Goal: Transaction & Acquisition: Purchase product/service

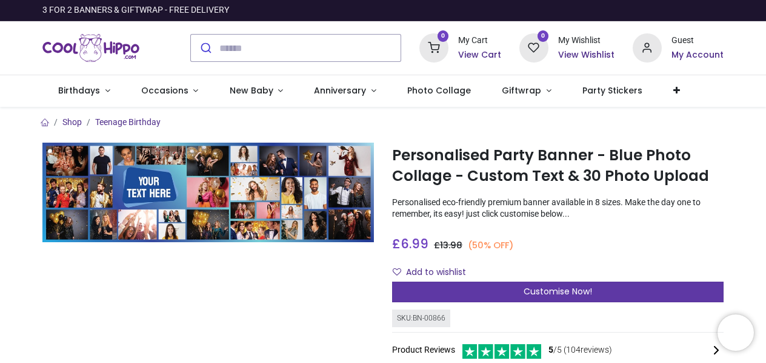
click at [549, 291] on span "Customise Now!" at bounding box center [558, 291] width 69 height 12
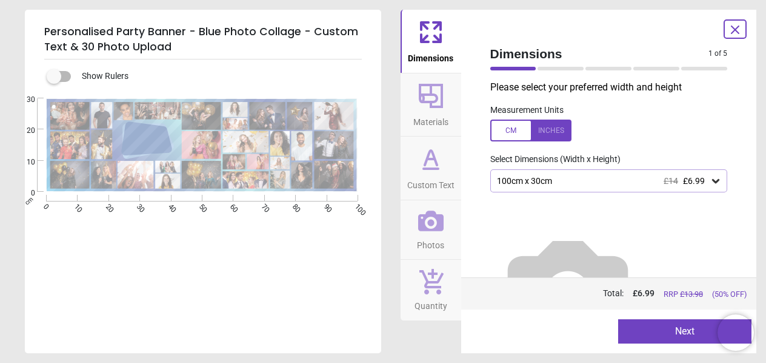
click at [511, 130] on div at bounding box center [530, 130] width 81 height 22
click at [712, 179] on icon at bounding box center [716, 181] width 12 height 12
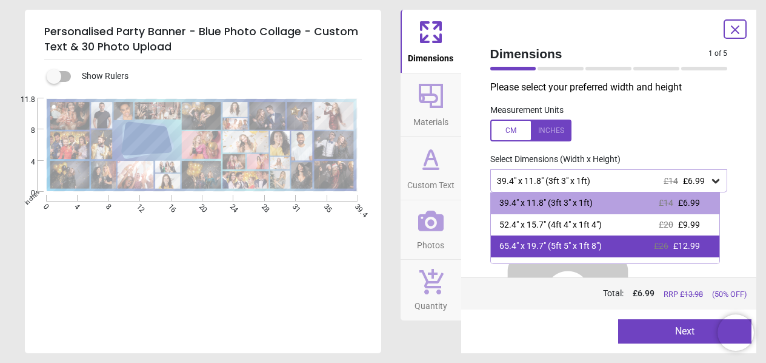
click at [674, 244] on span "£12.99" at bounding box center [687, 246] width 27 height 10
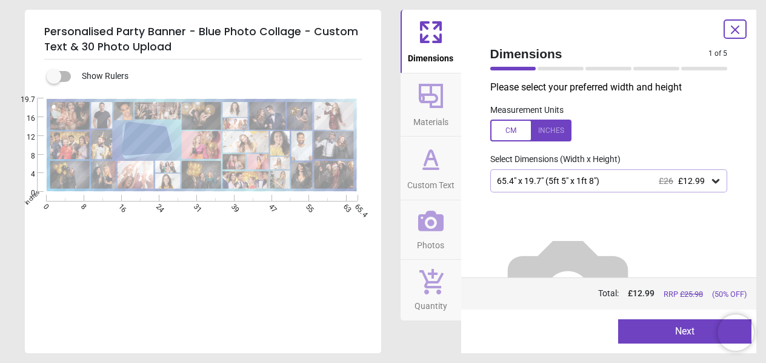
click at [433, 102] on icon at bounding box center [430, 95] width 29 height 29
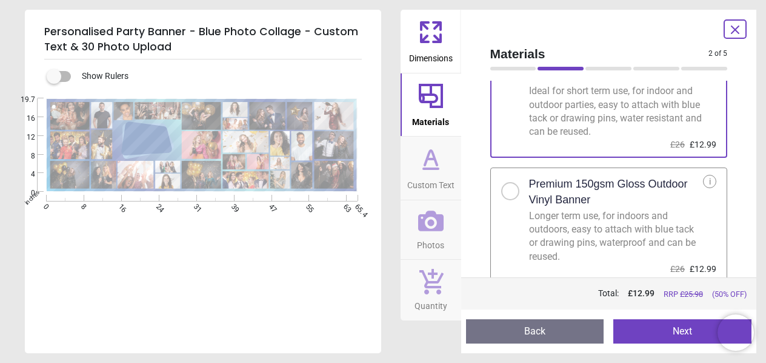
scroll to position [66, 0]
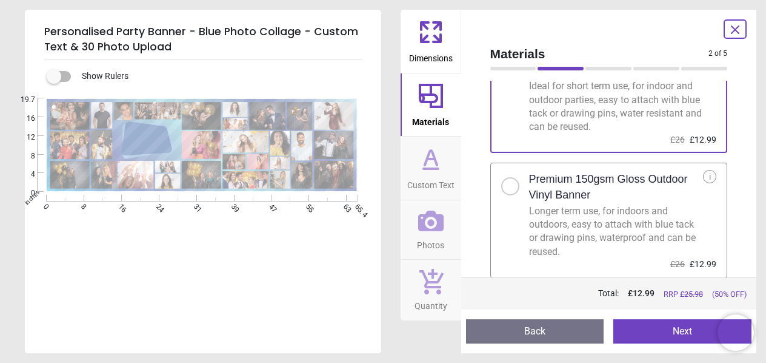
click at [506, 189] on div at bounding box center [510, 186] width 18 height 18
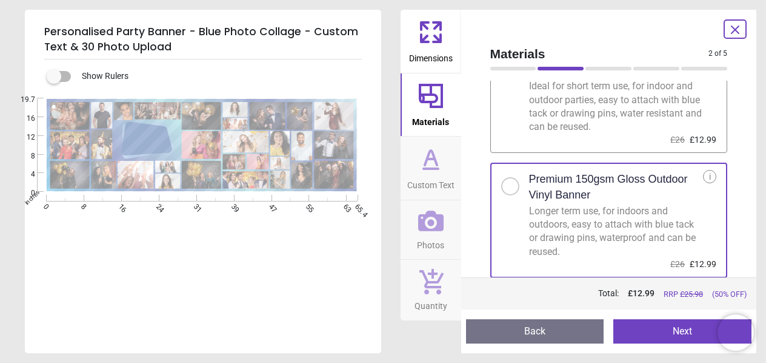
click at [436, 172] on icon at bounding box center [430, 158] width 29 height 29
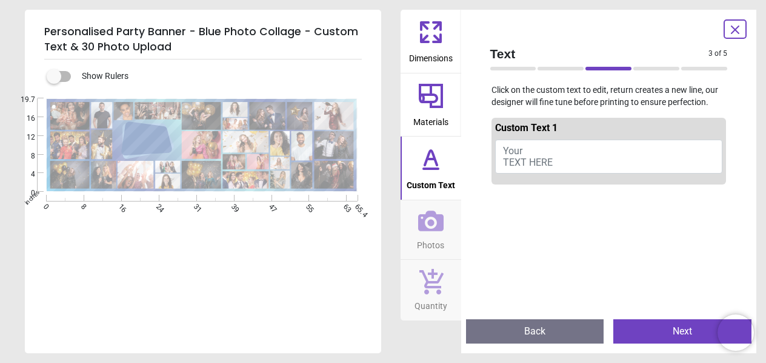
click at [532, 155] on button "Your TEXT HERE" at bounding box center [609, 156] width 228 height 34
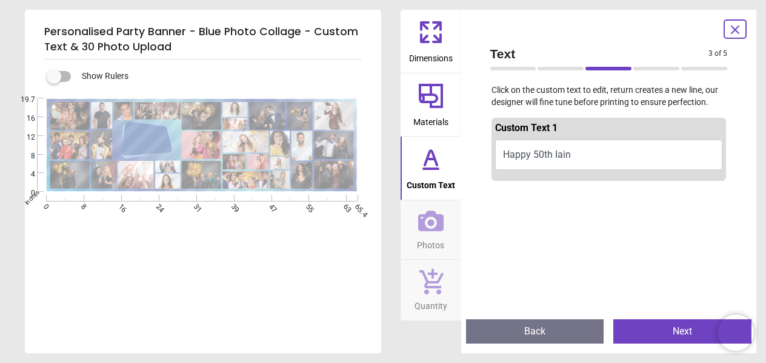
scroll to position [1, 0]
type textarea "**********"
click at [557, 152] on button "Happy 50th Iain" at bounding box center [609, 154] width 228 height 30
click at [554, 156] on button "Happy 50th Iain" at bounding box center [609, 154] width 228 height 30
click at [581, 155] on button "Happy 50th Iain" at bounding box center [609, 154] width 228 height 30
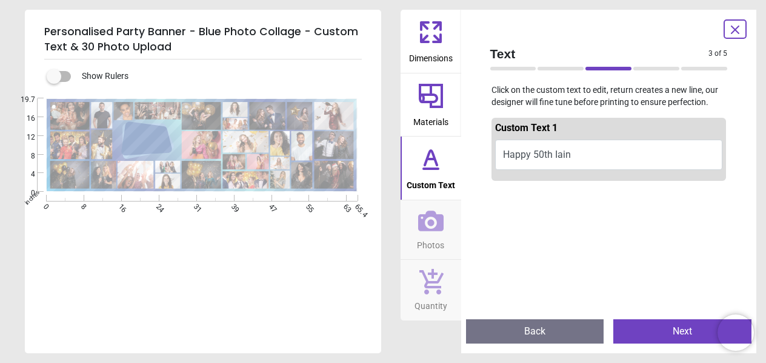
click at [571, 154] on button "Happy 50th Iain" at bounding box center [609, 154] width 228 height 30
click at [559, 149] on button "Happy 50th Iain" at bounding box center [609, 154] width 228 height 30
click at [563, 153] on button "Happy 50th Iain" at bounding box center [609, 154] width 228 height 30
click at [438, 234] on span "Photos" at bounding box center [430, 242] width 27 height 18
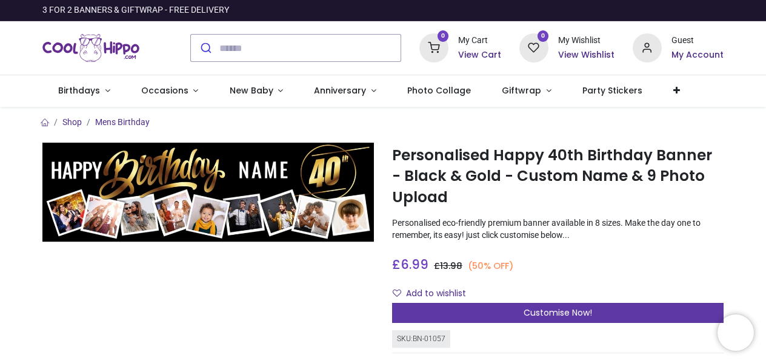
click at [556, 313] on span "Customise Now!" at bounding box center [558, 312] width 69 height 12
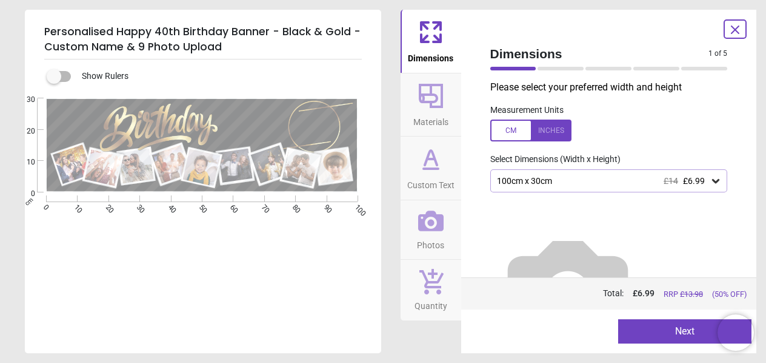
click at [433, 112] on span "Materials" at bounding box center [430, 119] width 35 height 18
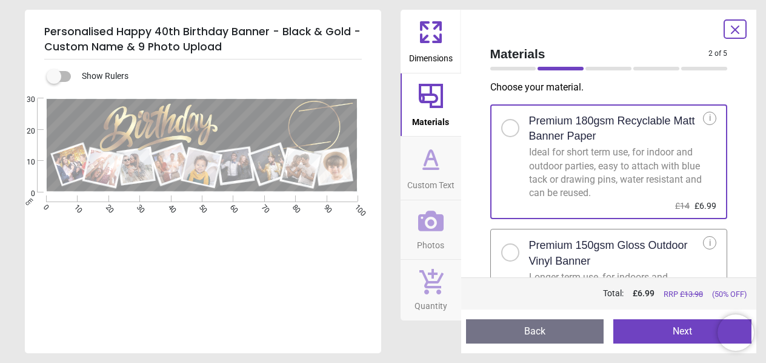
click at [513, 249] on div at bounding box center [510, 252] width 18 height 18
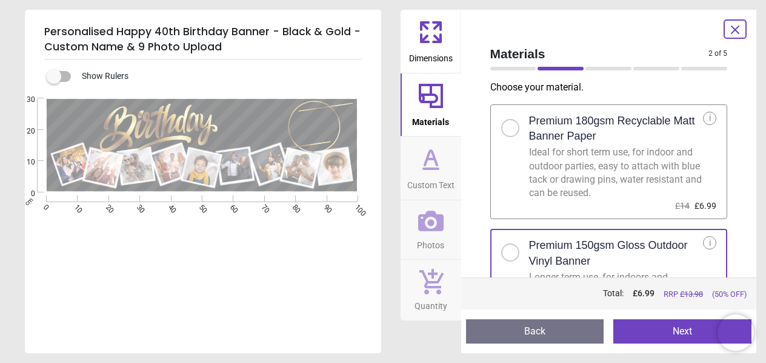
click at [425, 178] on span "Custom Text" at bounding box center [430, 182] width 47 height 18
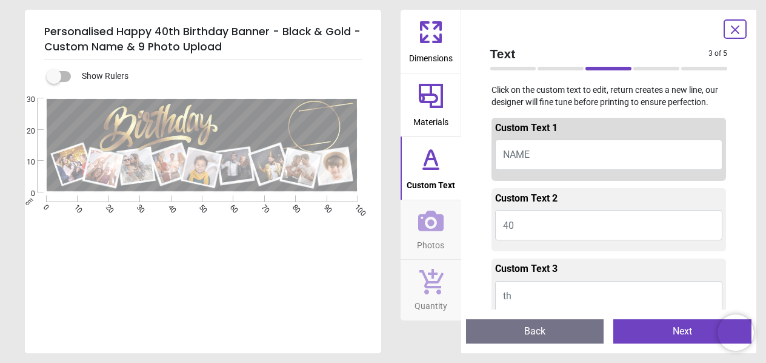
click at [523, 154] on span "NAME" at bounding box center [516, 155] width 27 height 12
type textarea "****"
click at [521, 224] on button "40" at bounding box center [609, 225] width 228 height 30
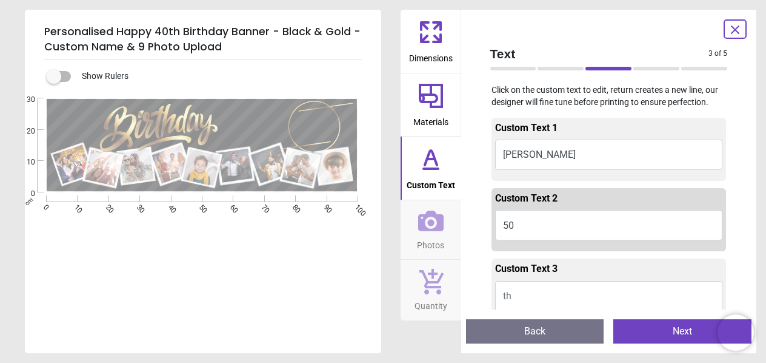
type textarea "**"
click at [526, 295] on button "th" at bounding box center [609, 296] width 228 height 30
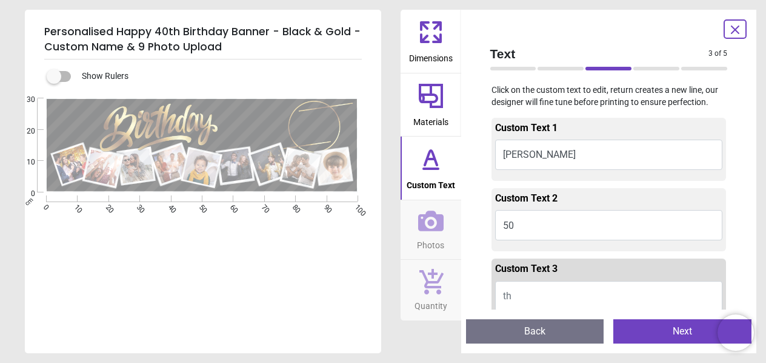
click at [272, 317] on div "e **** e ** E E" at bounding box center [202, 279] width 354 height 363
click at [515, 295] on button "th" at bounding box center [609, 296] width 228 height 30
click at [506, 295] on span "th" at bounding box center [507, 296] width 8 height 12
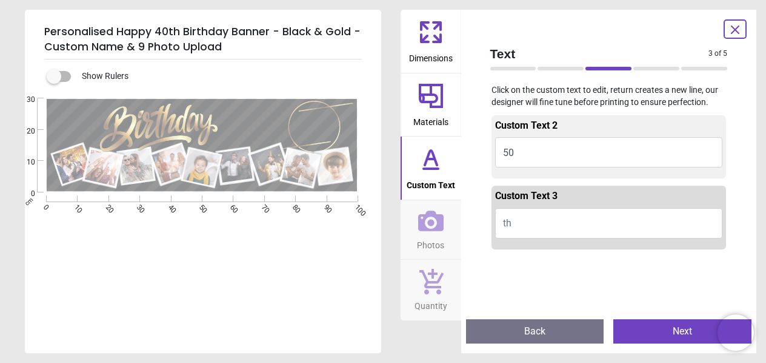
scroll to position [81, 0]
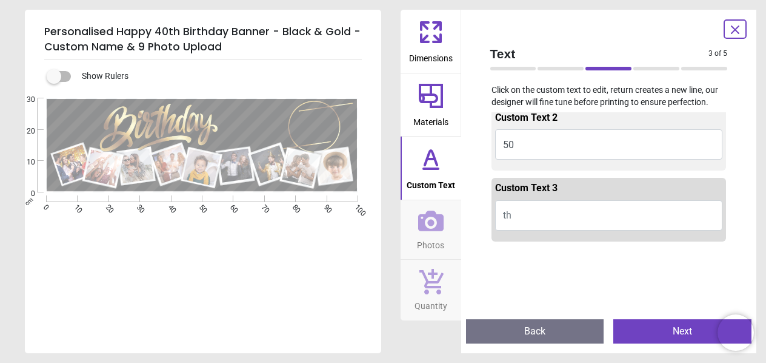
click at [295, 309] on div "e **** e ** E E" at bounding box center [202, 279] width 354 height 363
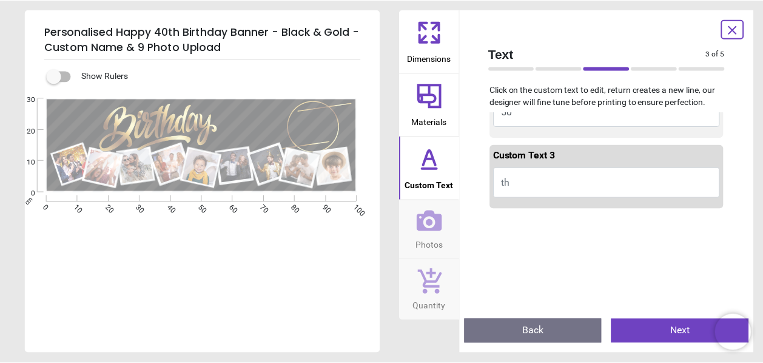
scroll to position [0, 0]
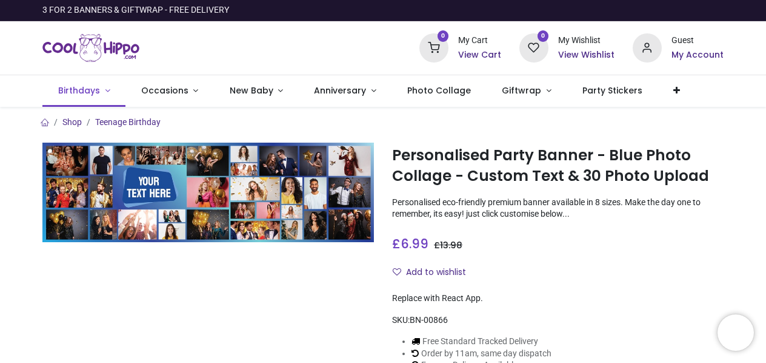
click at [90, 91] on span "Birthdays" at bounding box center [79, 90] width 42 height 12
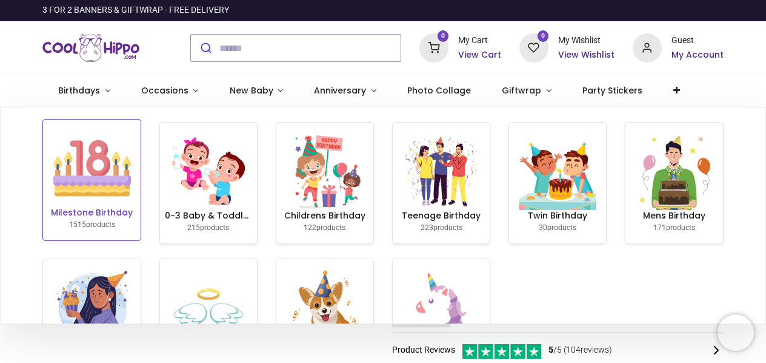
click at [96, 172] on img at bounding box center [92, 168] width 78 height 78
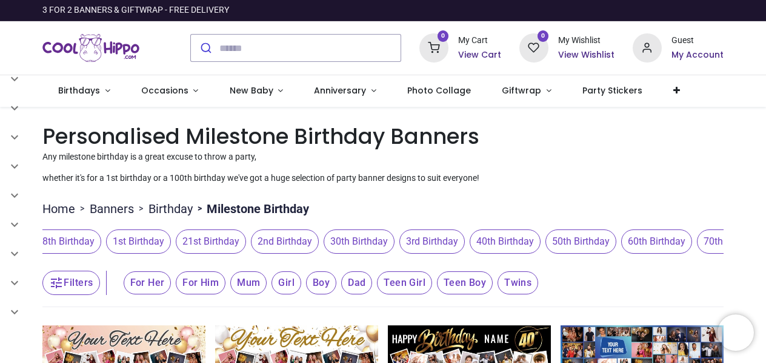
scroll to position [0, 335]
click at [581, 243] on span "50th Birthday" at bounding box center [571, 241] width 71 height 24
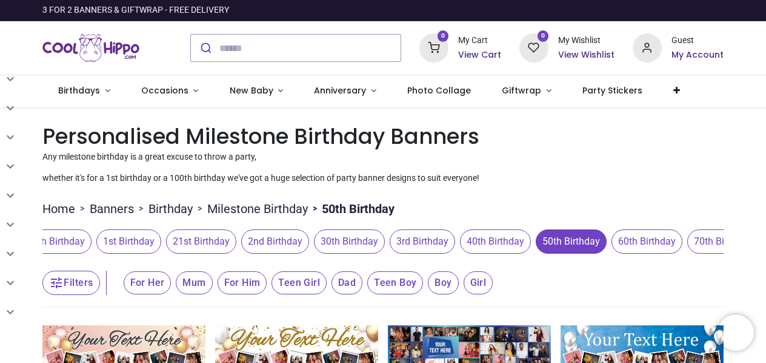
click at [249, 279] on span "For Him" at bounding box center [243, 282] width 50 height 23
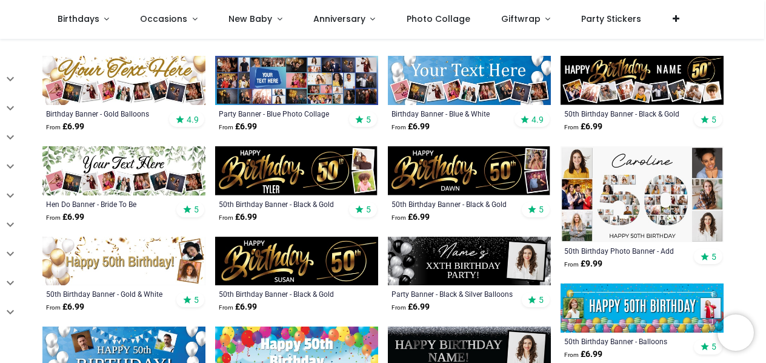
scroll to position [404, 0]
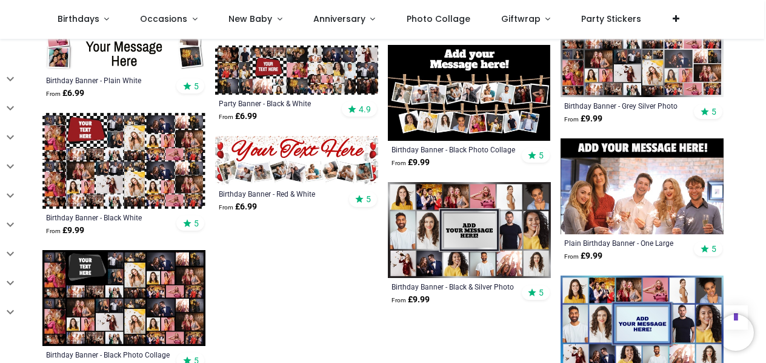
scroll to position [1431, 0]
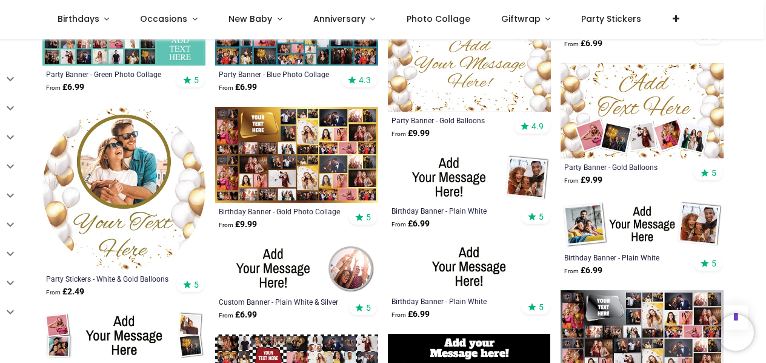
scroll to position [1096, 0]
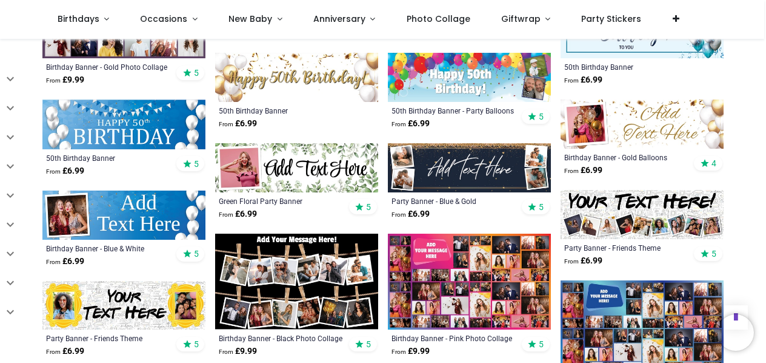
scroll to position [647, 0]
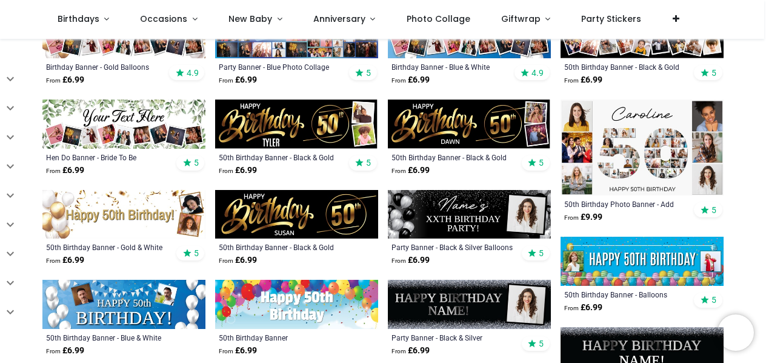
scroll to position [240, 0]
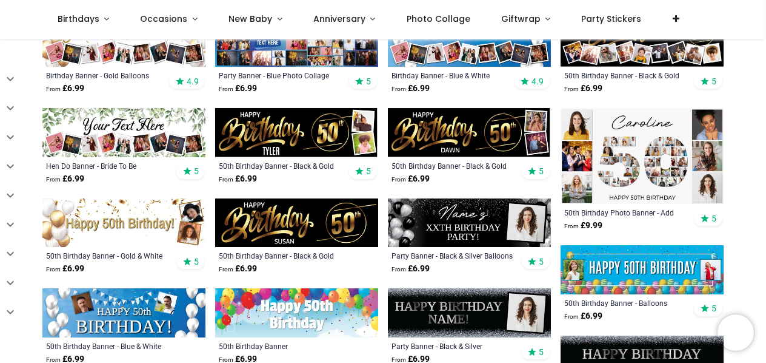
click at [649, 159] on img at bounding box center [642, 156] width 163 height 96
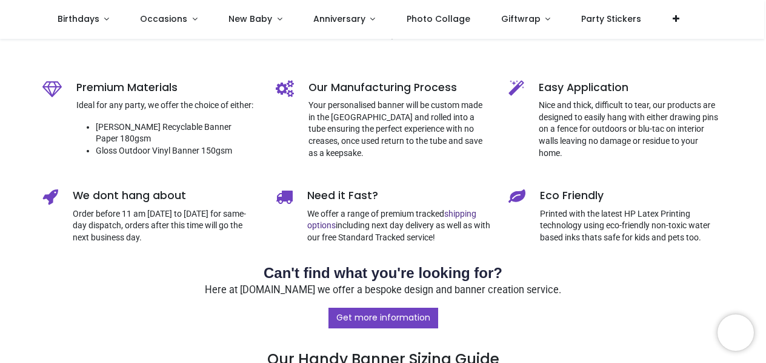
scroll to position [400, 0]
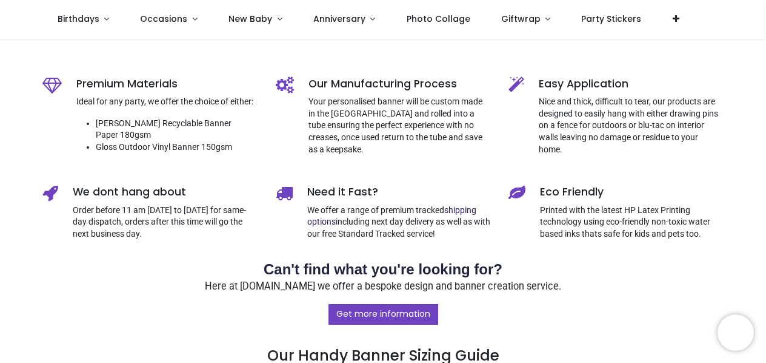
click at [461, 207] on link "shipping options" at bounding box center [391, 216] width 169 height 22
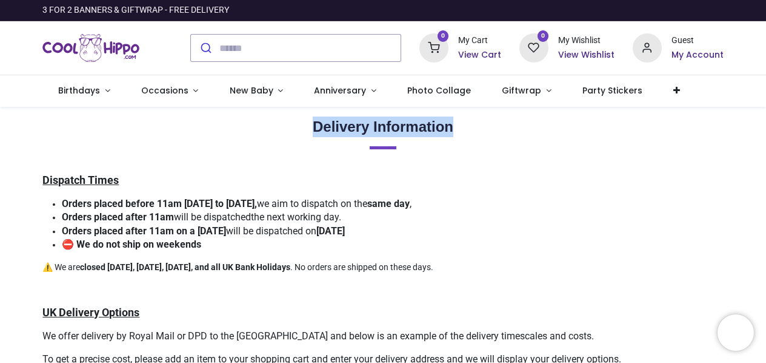
drag, startPoint x: 764, startPoint y: 77, endPoint x: 764, endPoint y: 105, distance: 27.9
click at [764, 107] on div "Login • Register Birthdays Milestone Birthday 1515 products 215" at bounding box center [383, 181] width 766 height 363
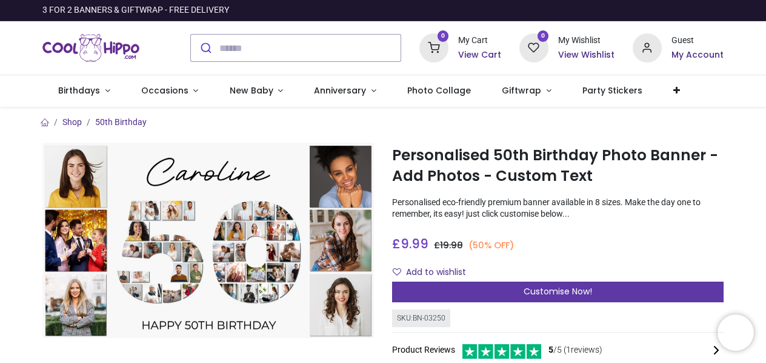
click at [550, 289] on span "Customise Now!" at bounding box center [558, 291] width 69 height 12
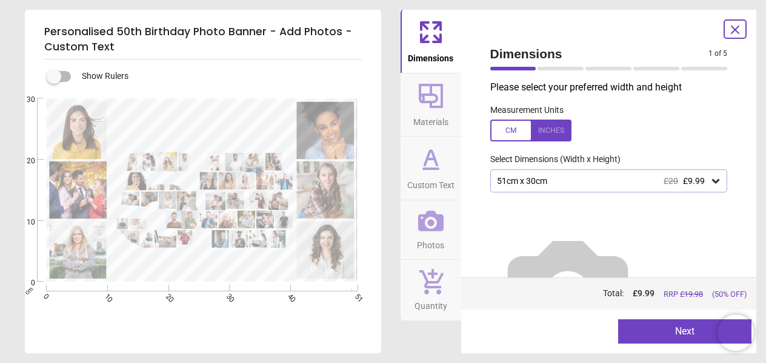
click at [710, 179] on icon at bounding box center [716, 181] width 12 height 12
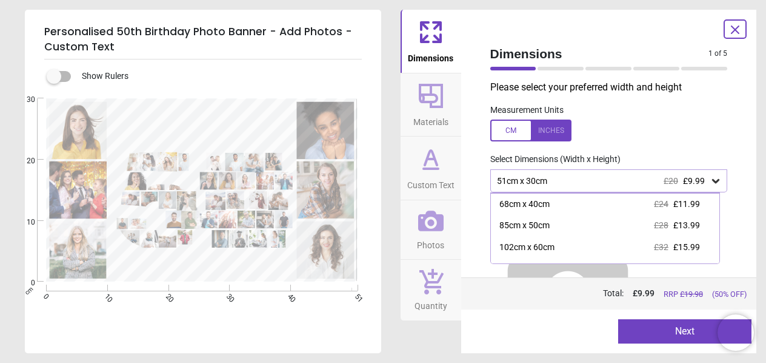
scroll to position [22, 0]
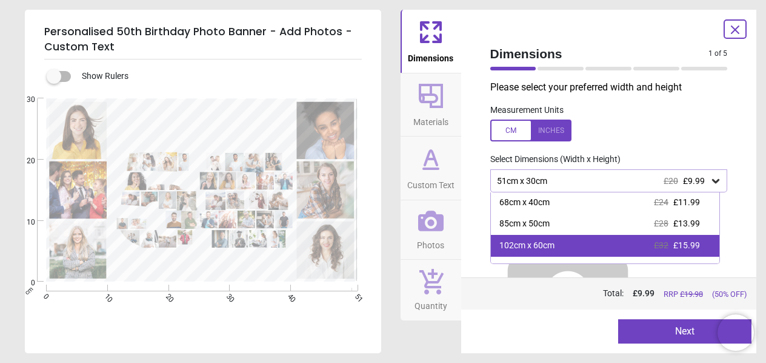
click at [697, 244] on div "102cm x 60cm £32 £15.99" at bounding box center [605, 246] width 229 height 22
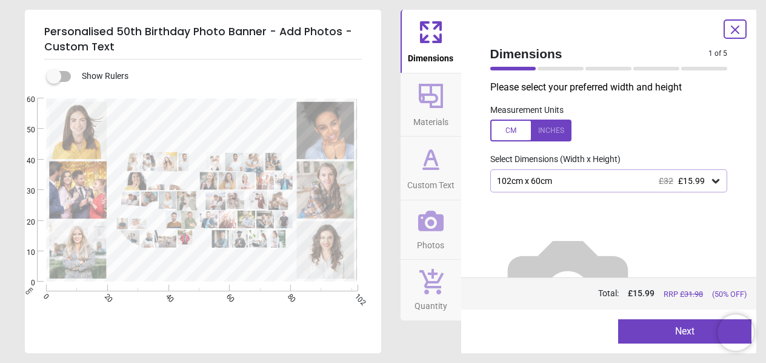
click at [433, 102] on icon at bounding box center [431, 96] width 24 height 24
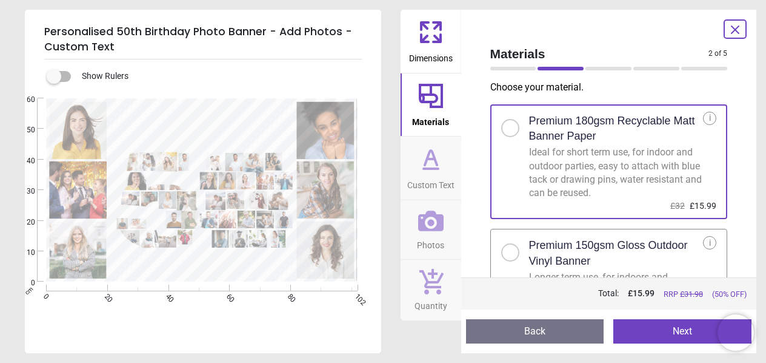
click at [508, 252] on div at bounding box center [510, 252] width 7 height 7
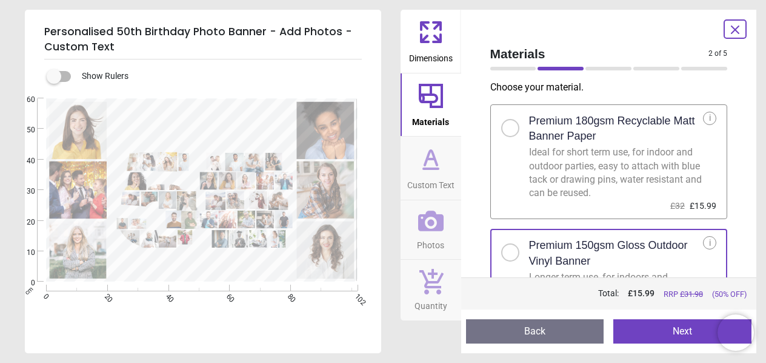
click at [431, 173] on icon at bounding box center [430, 158] width 29 height 29
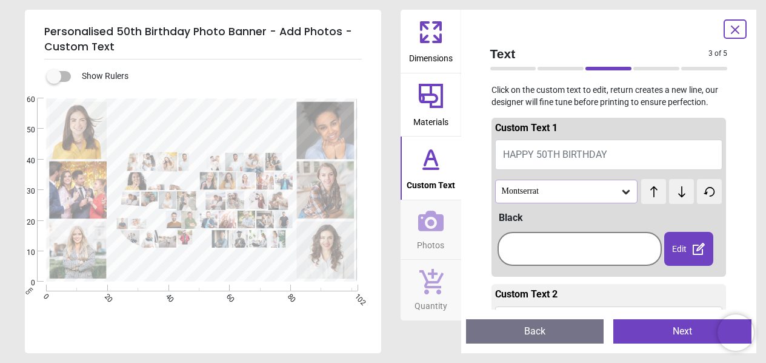
click at [623, 190] on icon at bounding box center [626, 192] width 12 height 12
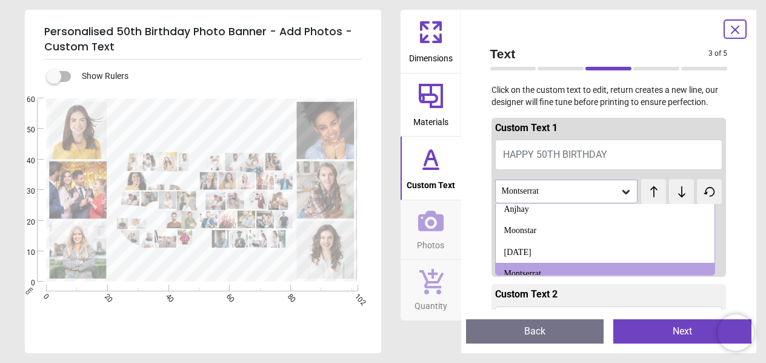
scroll to position [1310, 0]
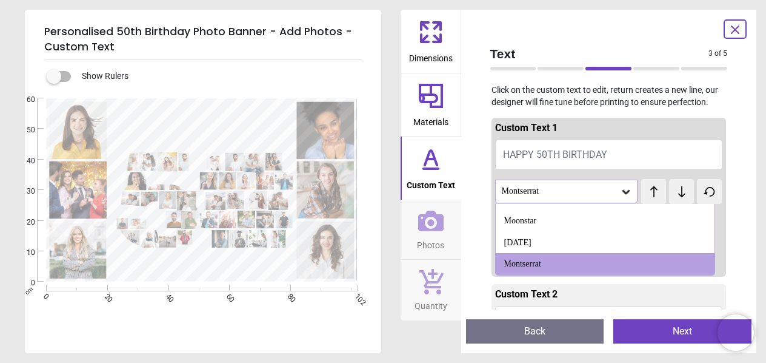
click at [658, 119] on div "Custom Text 1 HAPPY 50TH BIRTHDAY Montserrat test test Abril Fatface Actor Agda…" at bounding box center [609, 197] width 235 height 159
click at [654, 129] on div "Custom Text 1" at bounding box center [609, 130] width 228 height 18
click at [653, 189] on span "test" at bounding box center [659, 184] width 12 height 9
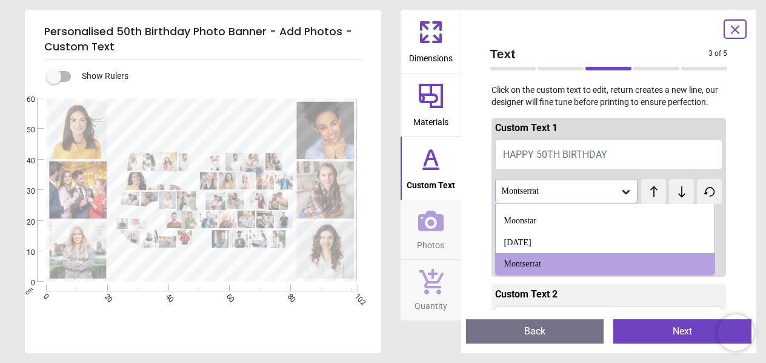
click at [648, 189] on div "test test" at bounding box center [653, 185] width 24 height 12
click at [620, 173] on div "Custom Text 1 HAPPY 50TH BIRTHDAY Montserrat test test Abril Fatface Actor Agda…" at bounding box center [609, 197] width 235 height 159
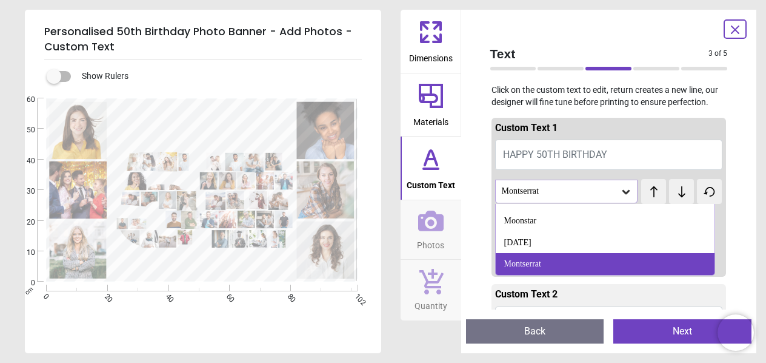
click at [535, 266] on div "Montserrat" at bounding box center [522, 264] width 37 height 12
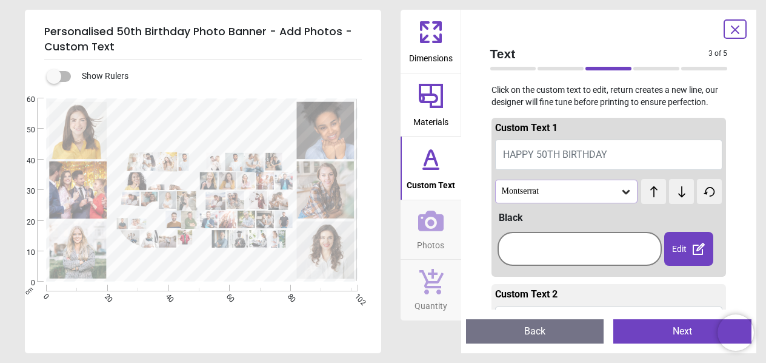
click at [653, 188] on span "test" at bounding box center [659, 184] width 12 height 9
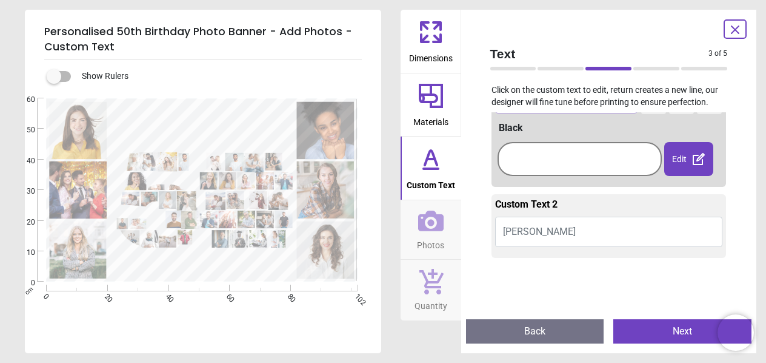
scroll to position [94, 0]
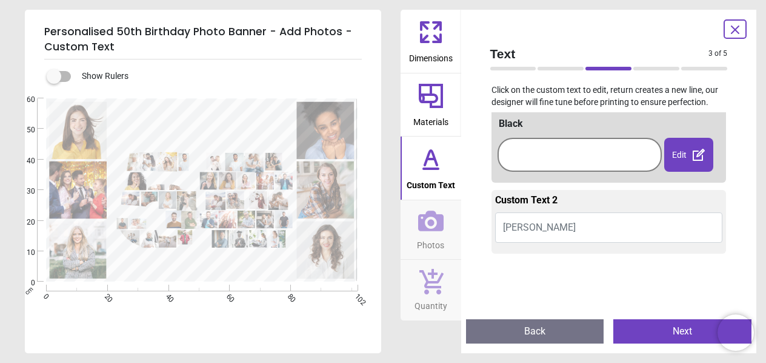
click at [547, 227] on button "[PERSON_NAME]" at bounding box center [609, 227] width 228 height 30
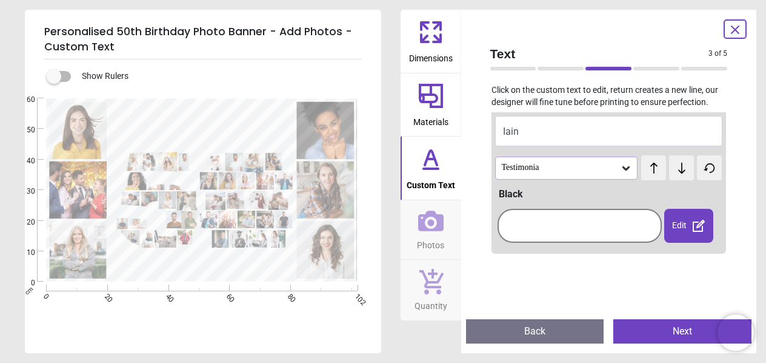
type textarea "****"
click at [623, 171] on icon at bounding box center [626, 168] width 12 height 12
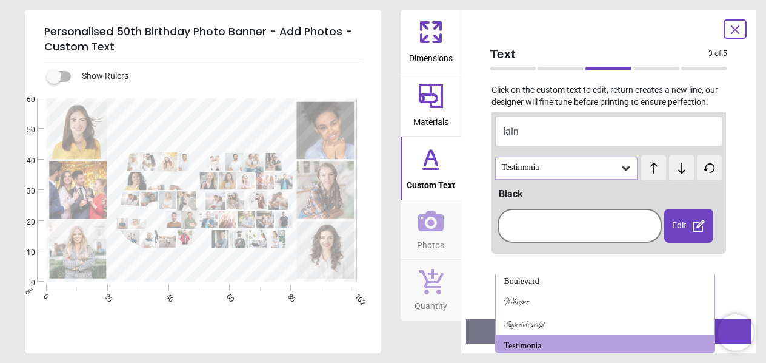
scroll to position [202, 0]
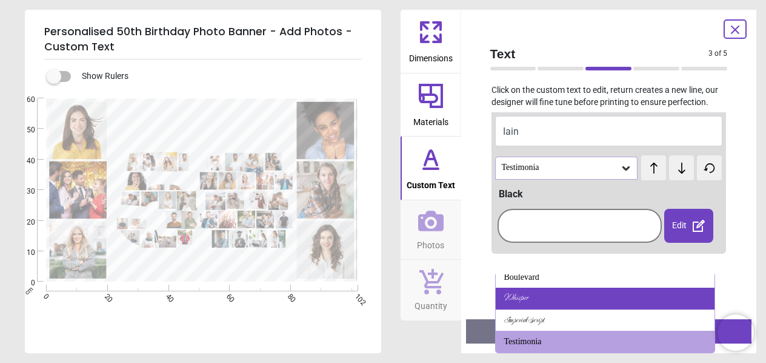
click at [534, 298] on div "Whisper" at bounding box center [605, 298] width 219 height 22
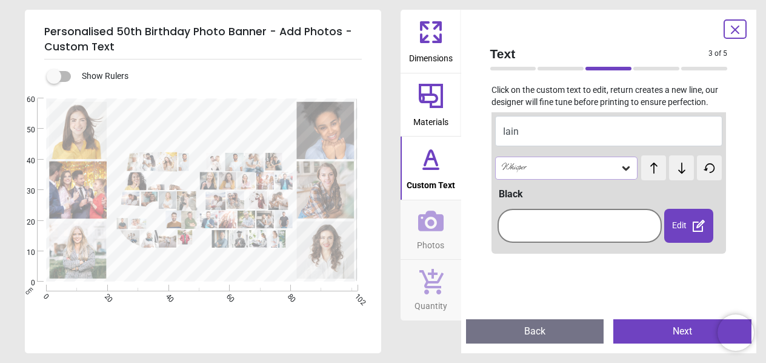
click at [626, 165] on icon at bounding box center [626, 168] width 12 height 12
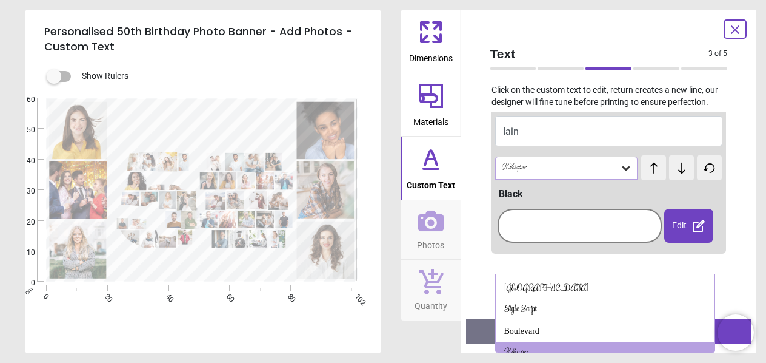
scroll to position [159, 0]
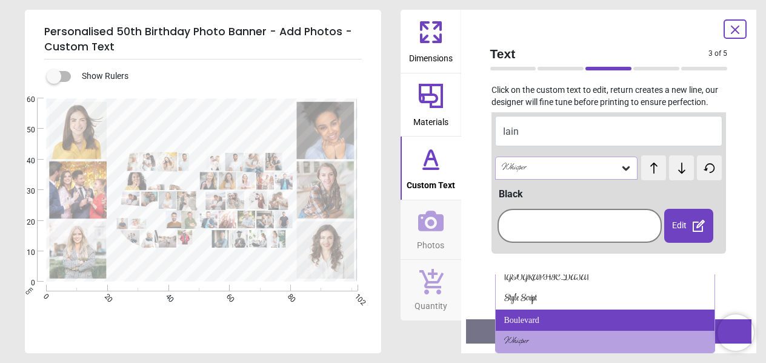
click at [587, 317] on div "Boulevard" at bounding box center [605, 320] width 219 height 22
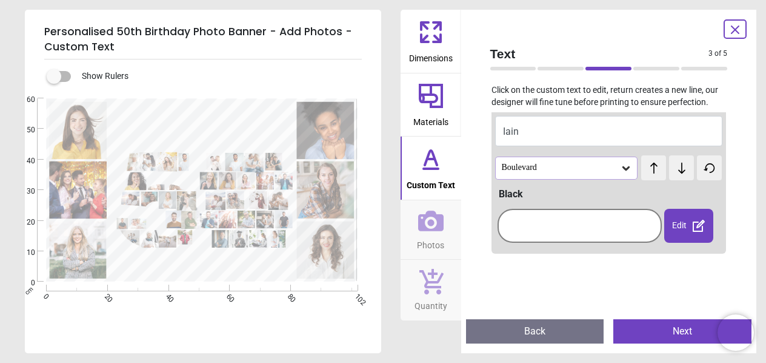
click at [623, 167] on icon at bounding box center [626, 168] width 7 height 4
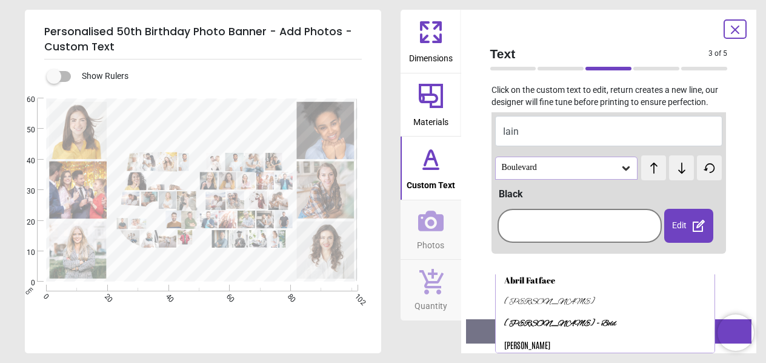
scroll to position [0, 0]
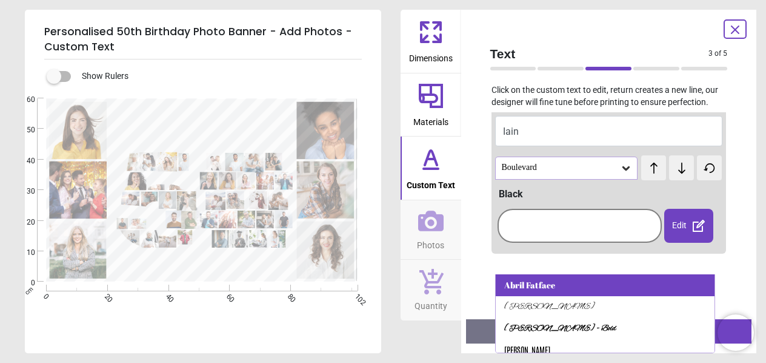
click at [604, 278] on div "Abril Fatface" at bounding box center [605, 285] width 219 height 22
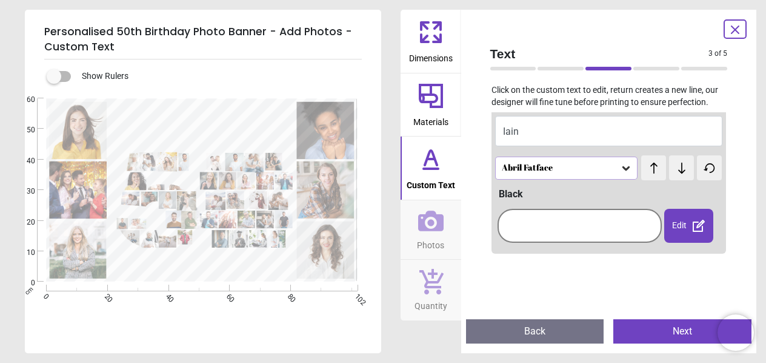
click at [219, 265] on textarea at bounding box center [203, 269] width 172 height 10
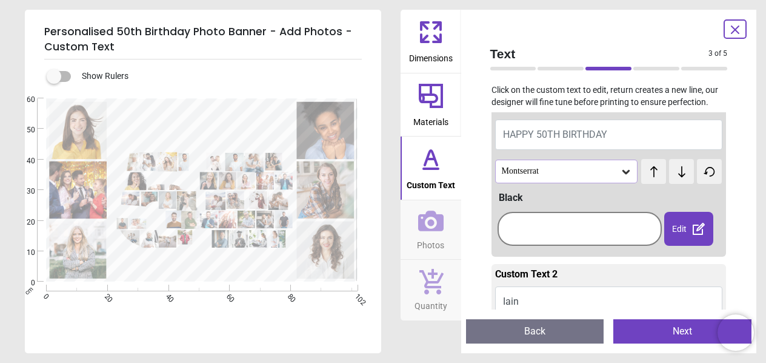
scroll to position [16, 0]
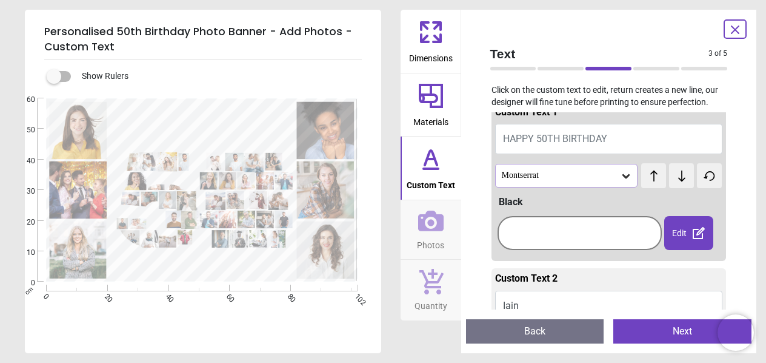
click at [623, 176] on icon at bounding box center [626, 176] width 7 height 4
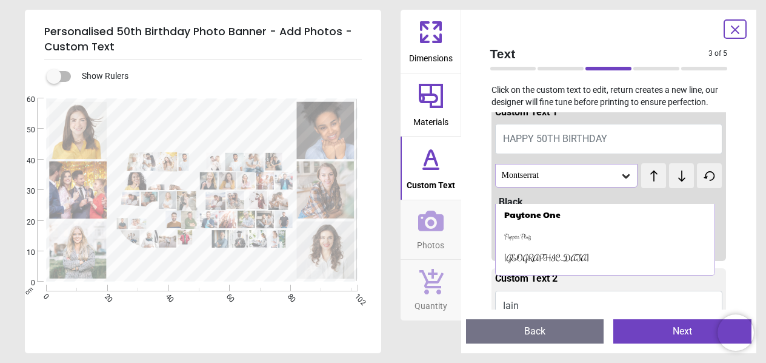
scroll to position [0, 0]
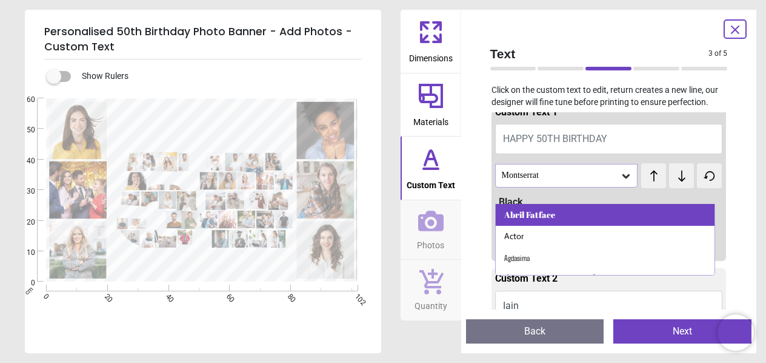
click at [560, 212] on div "Abril Fatface" at bounding box center [605, 215] width 219 height 22
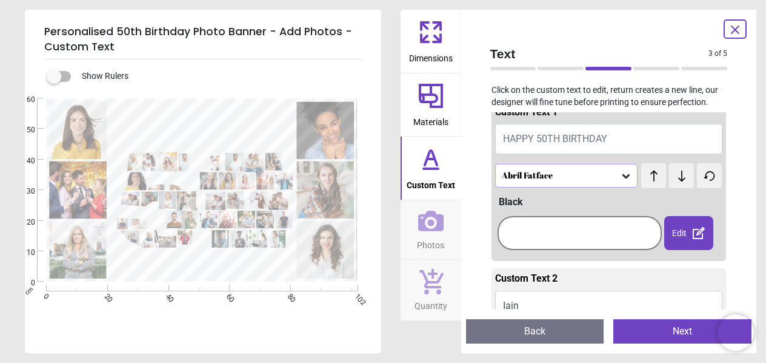
click at [651, 177] on icon at bounding box center [654, 175] width 7 height 11
click at [677, 177] on icon at bounding box center [682, 176] width 18 height 12
click at [435, 227] on icon at bounding box center [430, 220] width 25 height 25
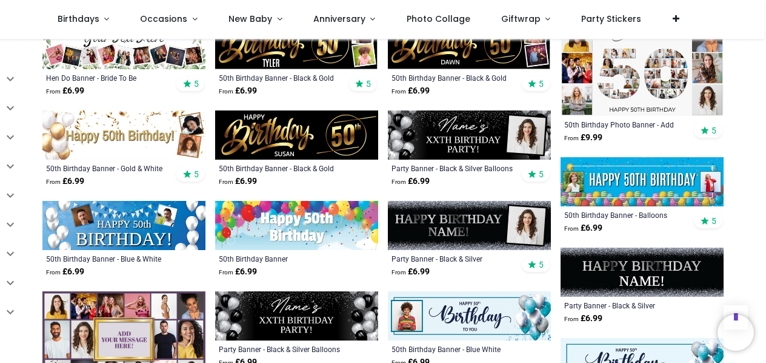
scroll to position [606, 0]
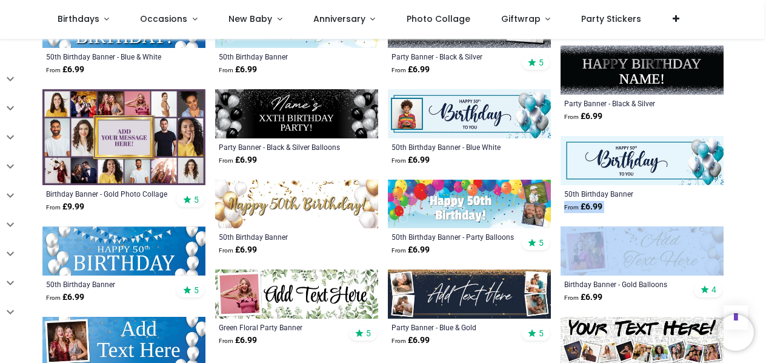
drag, startPoint x: 763, startPoint y: 185, endPoint x: 764, endPoint y: 233, distance: 48.5
click at [764, 233] on div "Login • Register Birthdays Milestone Birthday 1515 products 215" at bounding box center [383, 181] width 766 height 363
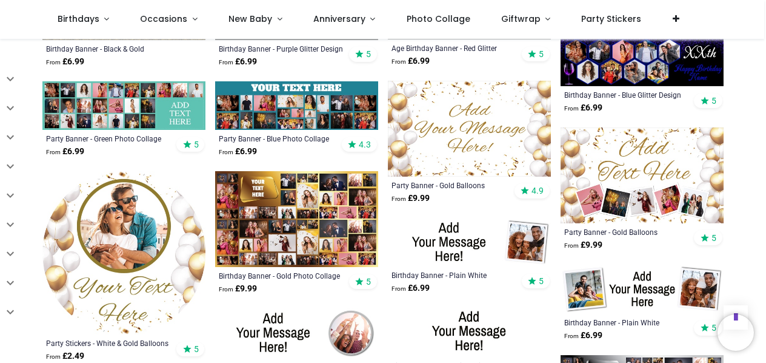
scroll to position [1116, 0]
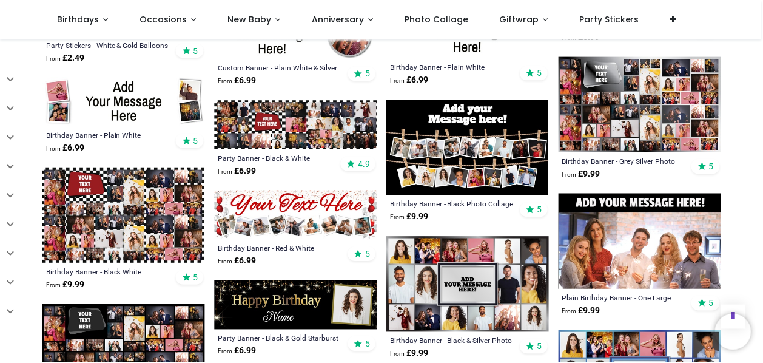
scroll to position [1365, 0]
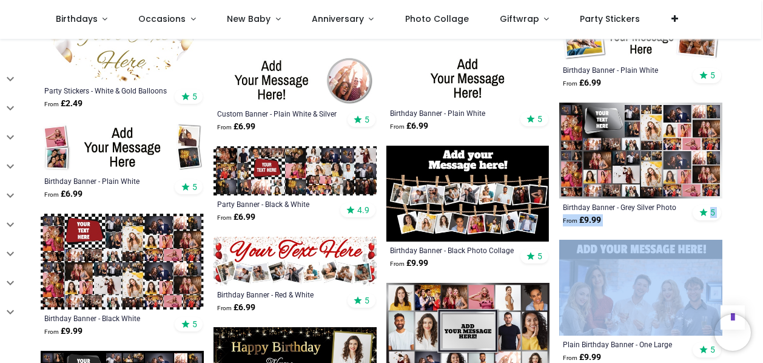
drag, startPoint x: 759, startPoint y: 234, endPoint x: 755, endPoint y: 215, distance: 19.9
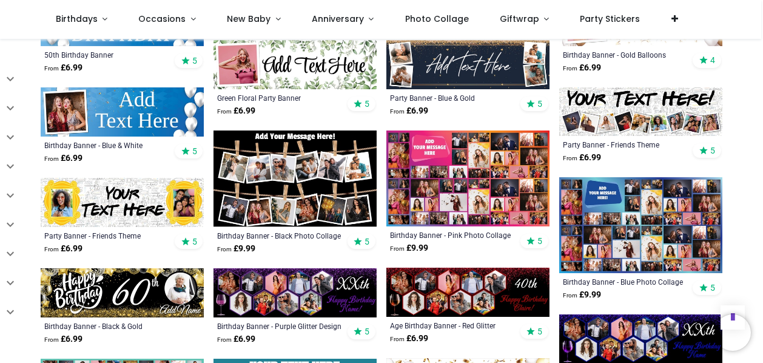
scroll to position [827, 0]
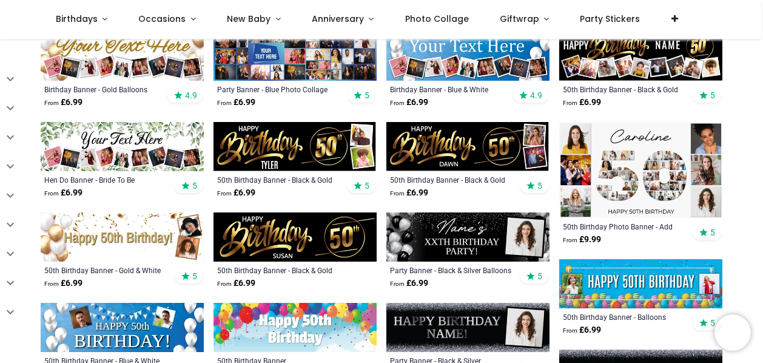
scroll to position [310, 0]
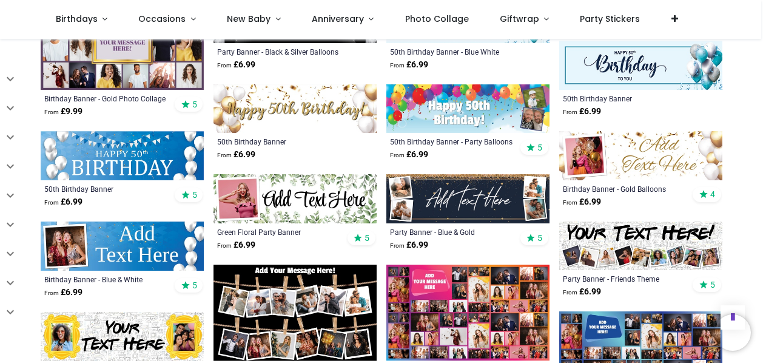
scroll to position [718, 0]
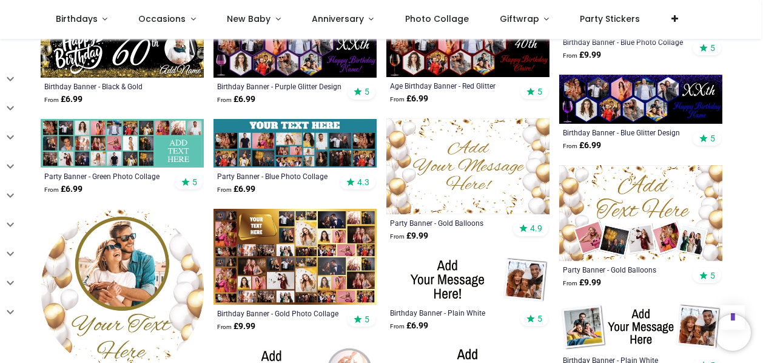
scroll to position [1016, 0]
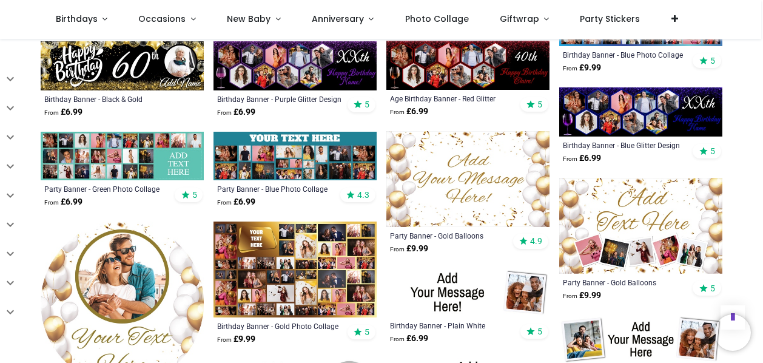
scroll to position [1016, 0]
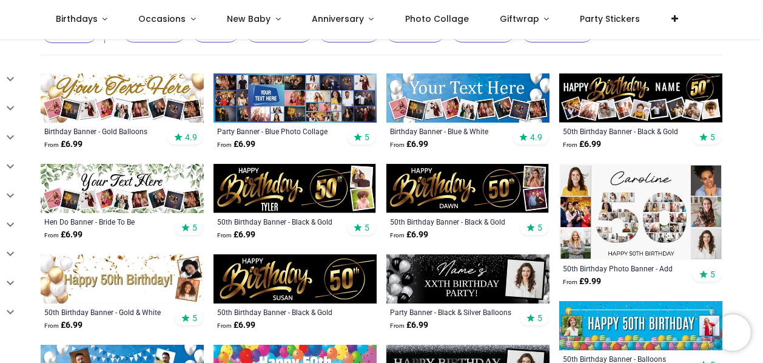
scroll to position [252, 0]
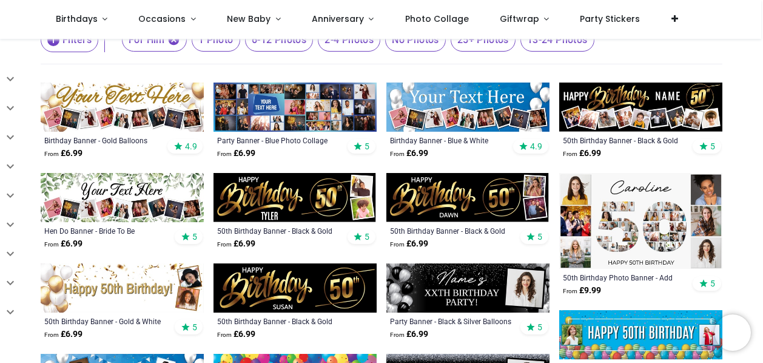
click at [648, 220] on img at bounding box center [640, 221] width 163 height 96
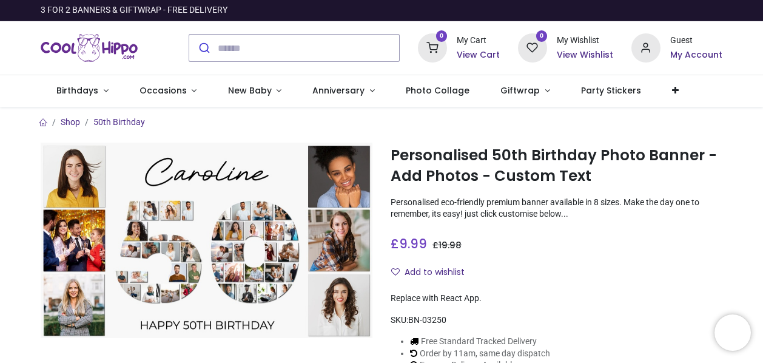
scroll to position [202, 0]
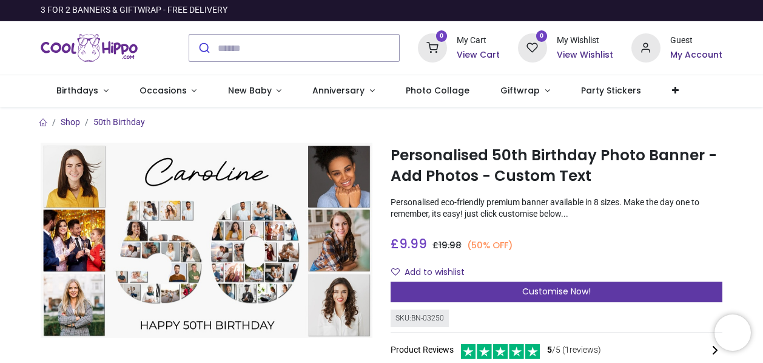
click at [529, 293] on span "Customise Now!" at bounding box center [556, 291] width 69 height 12
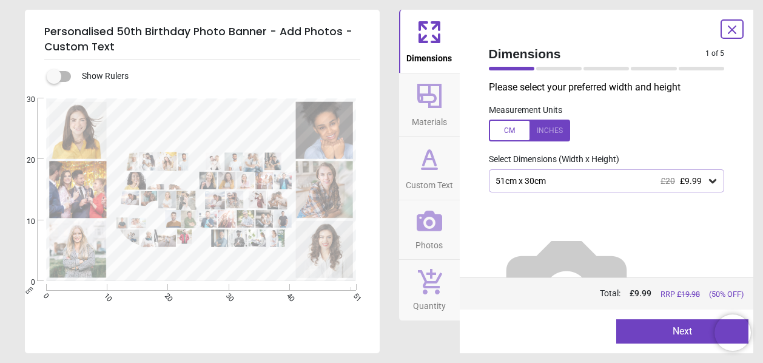
click at [432, 159] on icon at bounding box center [429, 159] width 7 height 0
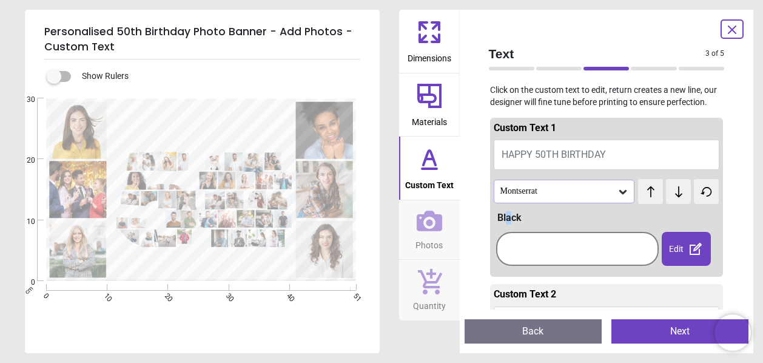
click at [507, 219] on div "Black" at bounding box center [608, 217] width 222 height 13
click at [674, 250] on div "Edit" at bounding box center [685, 249] width 49 height 34
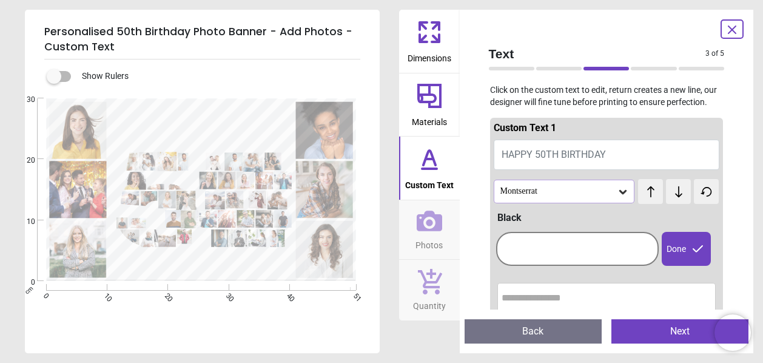
click at [532, 295] on input "text" at bounding box center [606, 298] width 210 height 24
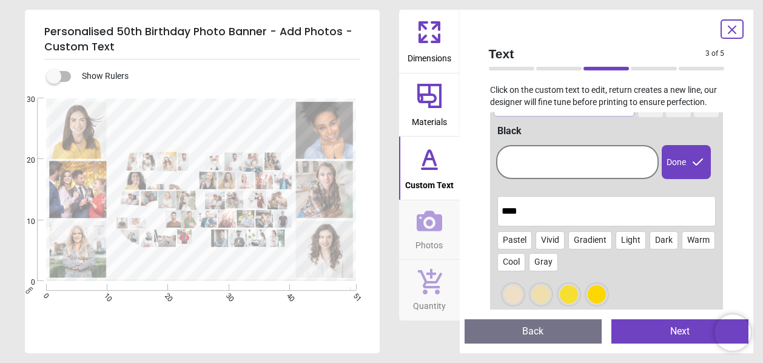
click at [595, 293] on div at bounding box center [596, 294] width 18 height 18
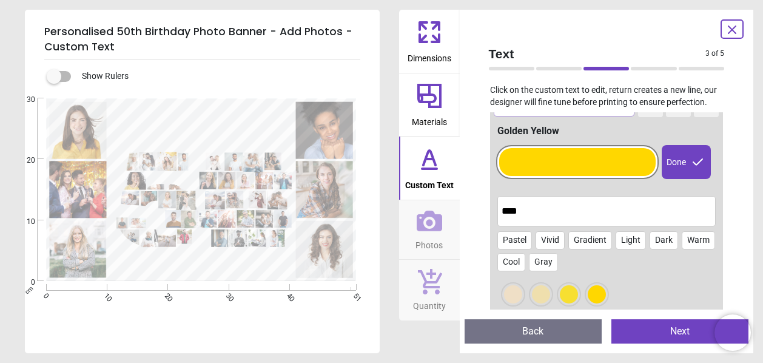
click at [583, 167] on div at bounding box center [577, 162] width 157 height 28
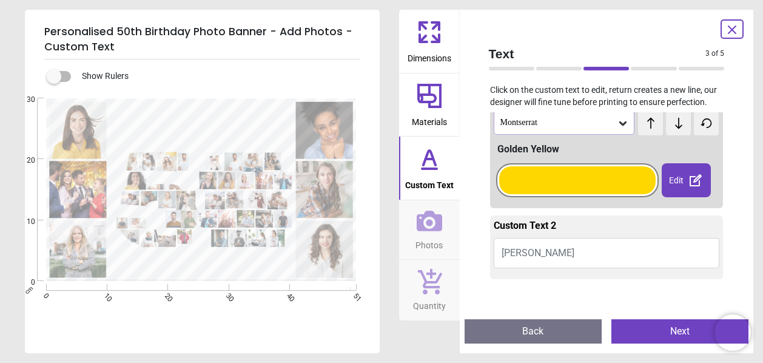
scroll to position [49, 0]
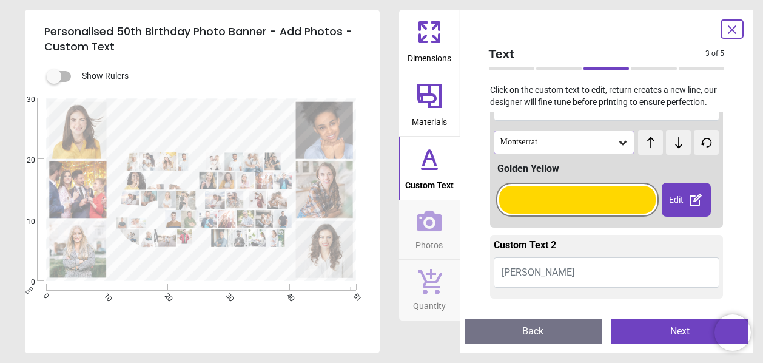
click at [555, 204] on div at bounding box center [577, 200] width 157 height 28
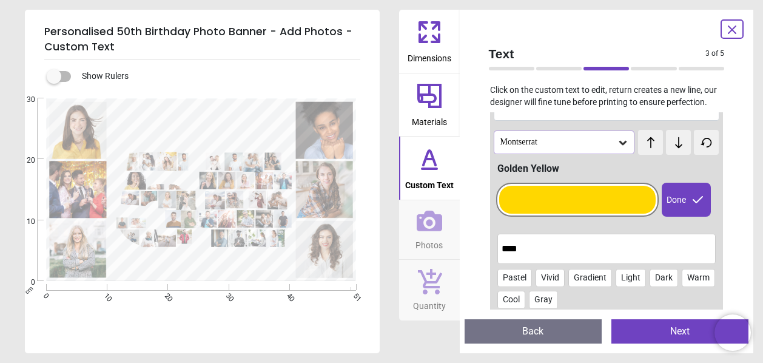
click at [557, 203] on div at bounding box center [577, 200] width 157 height 28
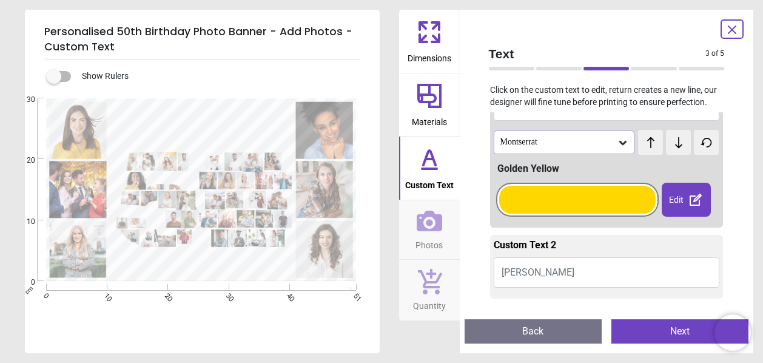
click at [689, 201] on icon at bounding box center [695, 199] width 12 height 12
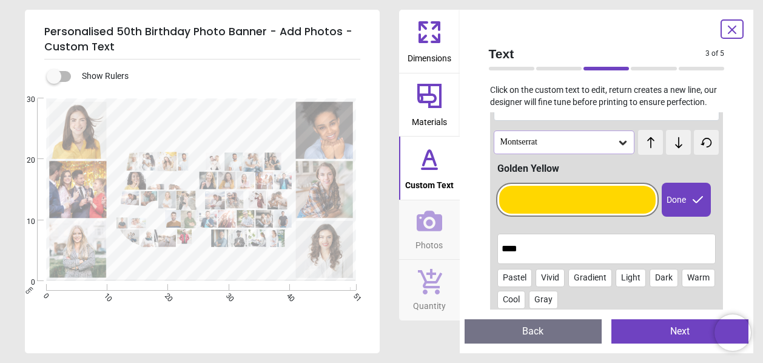
drag, startPoint x: 521, startPoint y: 245, endPoint x: 486, endPoint y: 246, distance: 35.2
click at [486, 246] on div "Custom Text 1 HAPPY 50TH BIRTHDAY Montserrat test test Golden Yellow Done **** …" at bounding box center [606, 210] width 255 height 197
click at [534, 250] on input "****" at bounding box center [606, 248] width 210 height 24
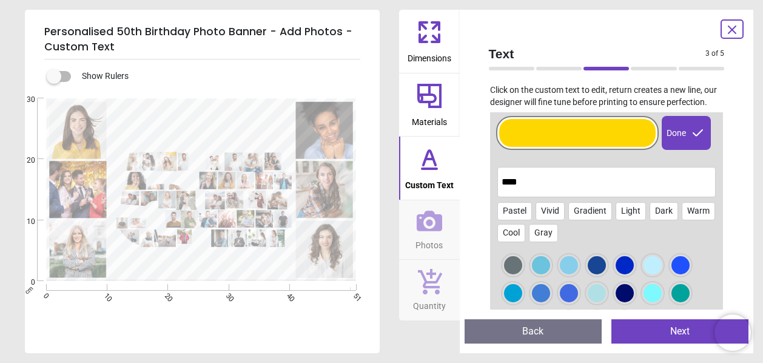
scroll to position [142, 0]
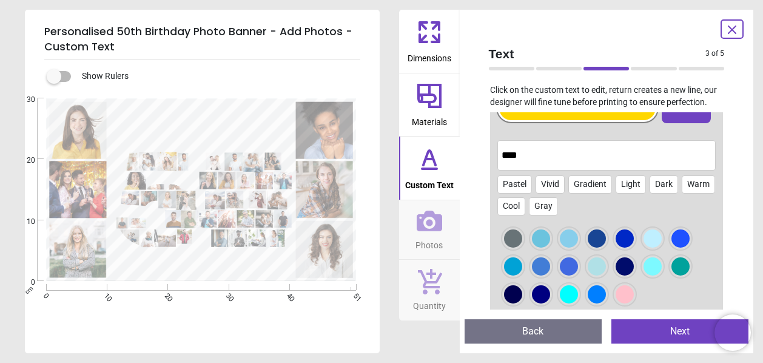
type input "****"
click at [544, 266] on div at bounding box center [541, 266] width 18 height 18
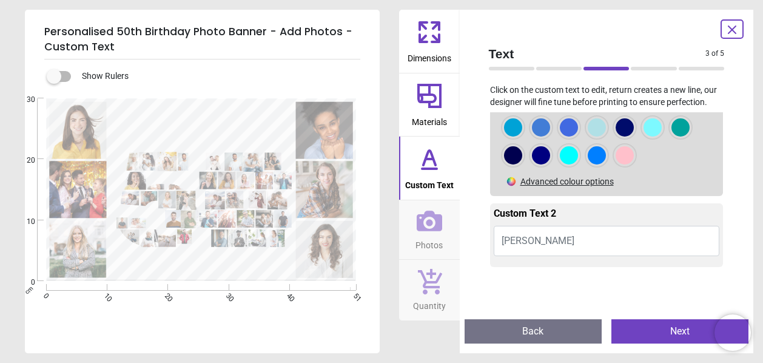
scroll to position [292, 0]
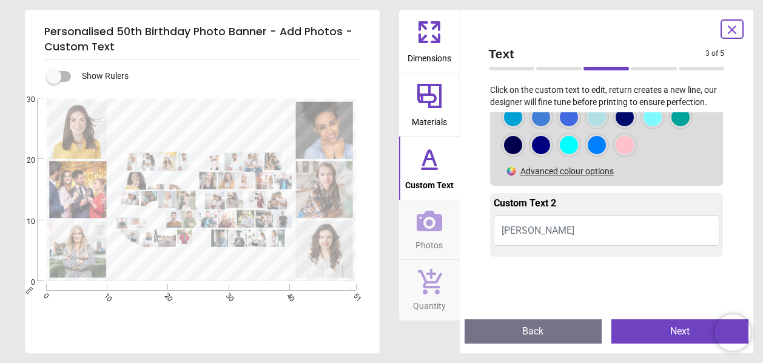
click at [532, 230] on span "[PERSON_NAME]" at bounding box center [537, 230] width 73 height 12
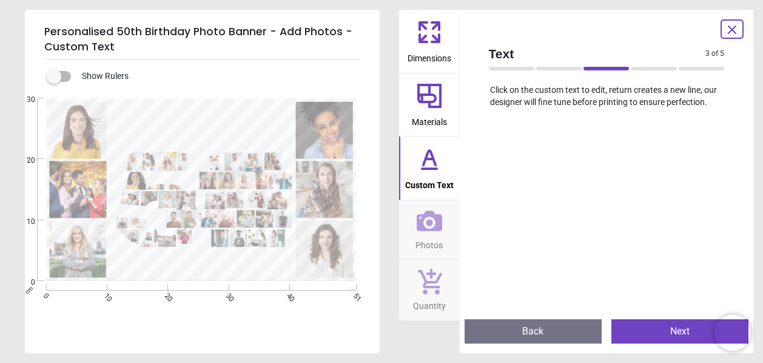
click at [437, 175] on span "Custom Text" at bounding box center [429, 182] width 49 height 18
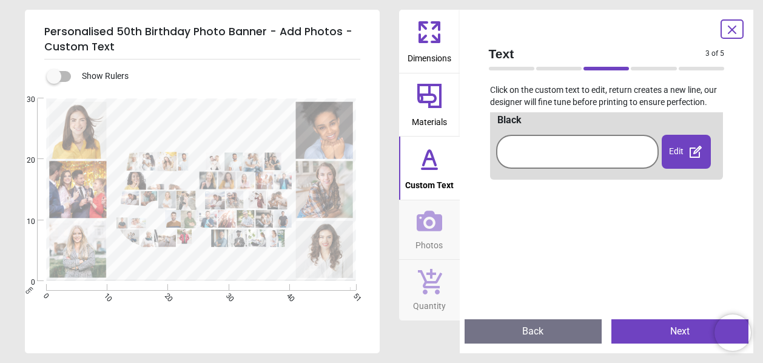
scroll to position [172, 0]
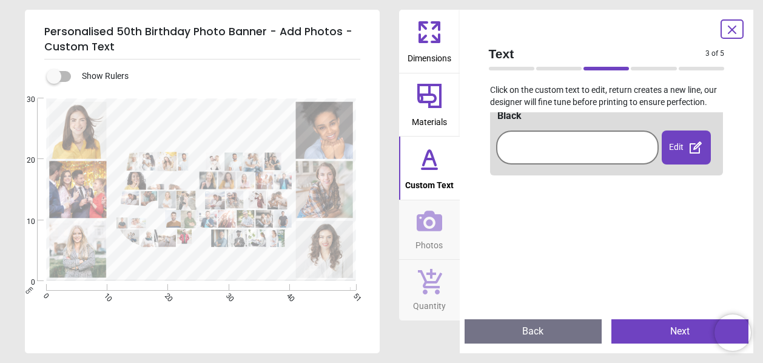
drag, startPoint x: 726, startPoint y: 199, endPoint x: 729, endPoint y: 152, distance: 48.0
click at [729, 147] on div "Custom Text 1 HAPPY 50TH BIRTHDAY Montserrat test test Royal Blue Done **** Pas…" at bounding box center [606, 210] width 255 height 197
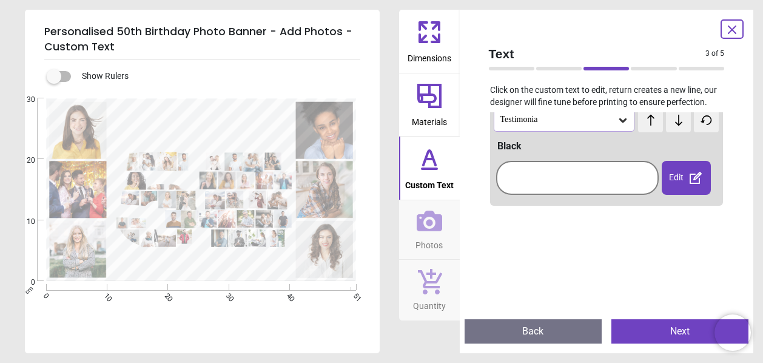
scroll to position [108, 0]
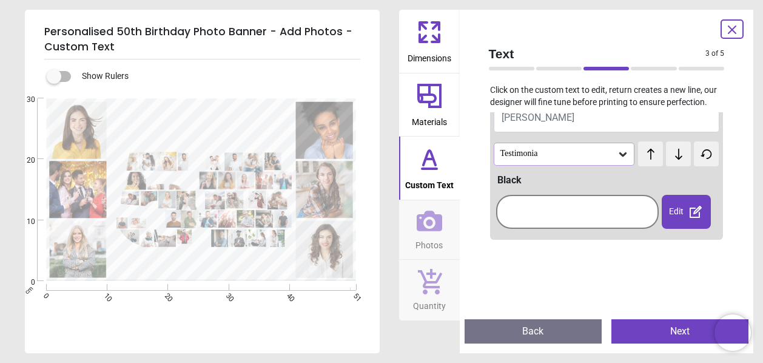
click at [678, 209] on div "Edit" at bounding box center [685, 212] width 49 height 34
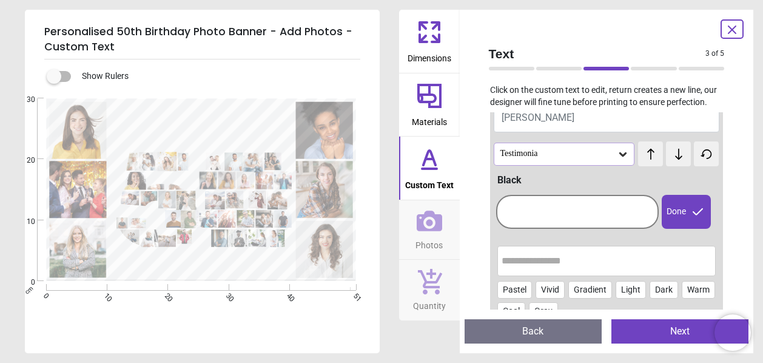
click at [546, 262] on input "text" at bounding box center [606, 261] width 210 height 24
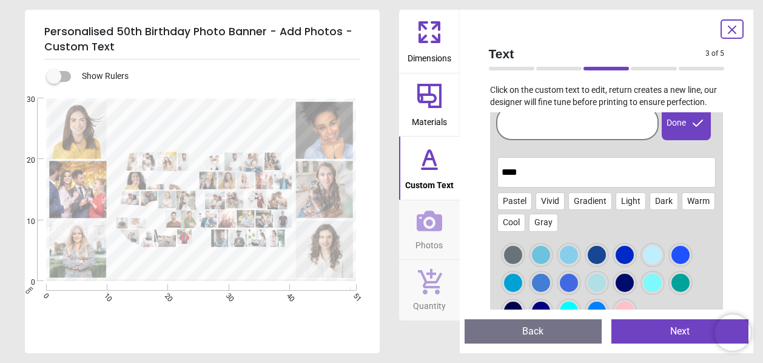
scroll to position [226, 0]
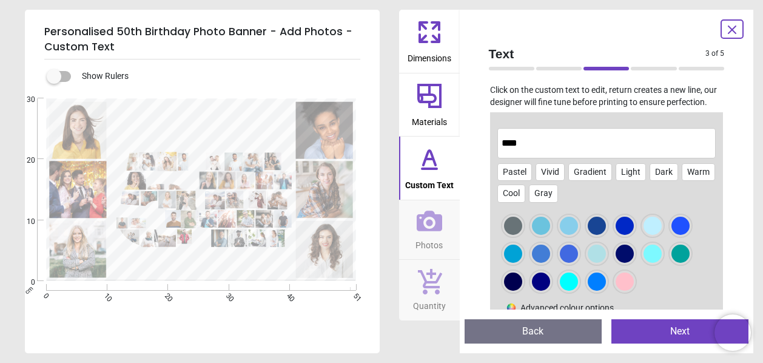
type input "****"
click at [544, 250] on div at bounding box center [541, 253] width 18 height 18
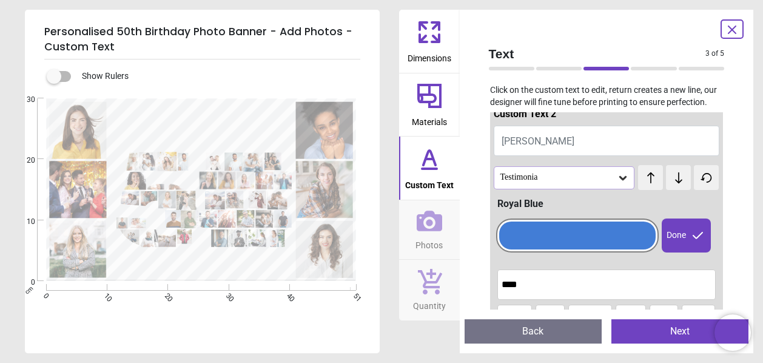
scroll to position [52, 0]
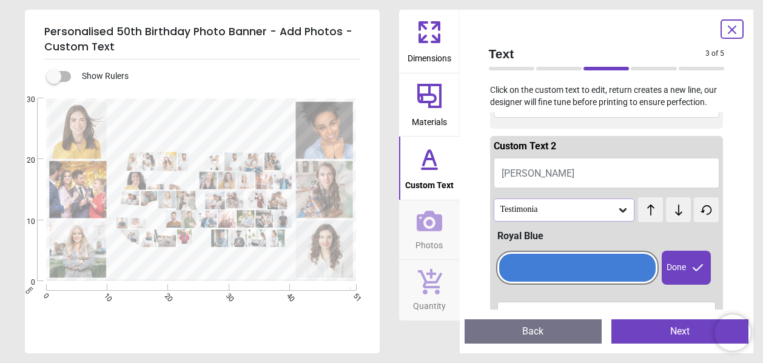
click at [617, 209] on icon at bounding box center [623, 210] width 12 height 12
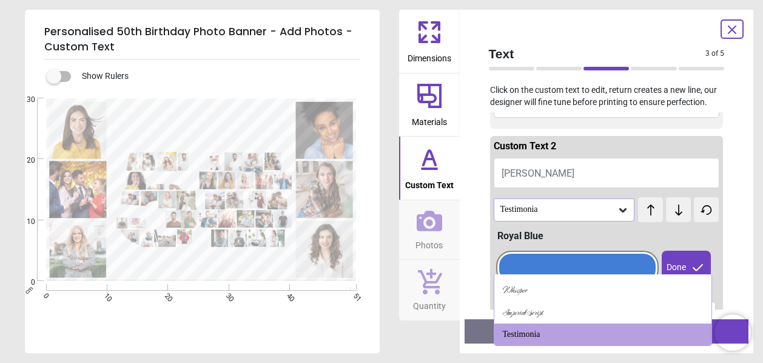
scroll to position [0, 0]
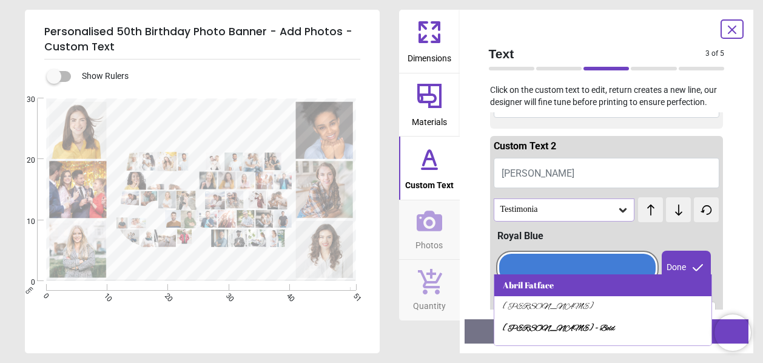
click at [535, 280] on div "Abril Fatface" at bounding box center [528, 285] width 51 height 12
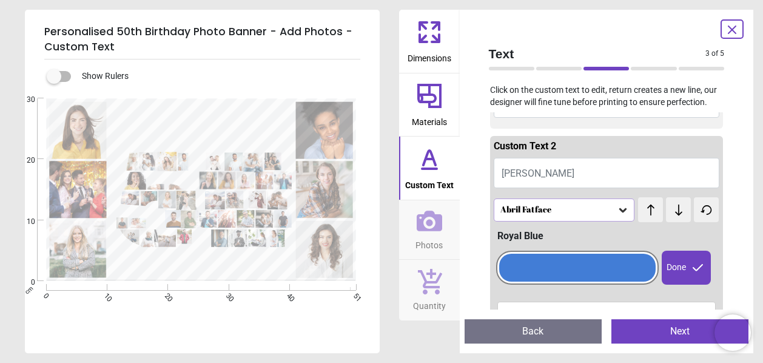
click at [674, 267] on div "Done" at bounding box center [685, 267] width 49 height 34
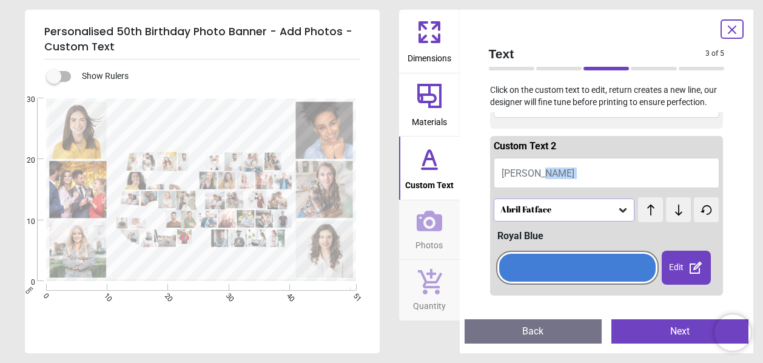
click at [732, 190] on div "Text 3 of 5 3 of 6 Click on the custom text to edit, return creates a new line,…" at bounding box center [607, 181] width 294 height 343
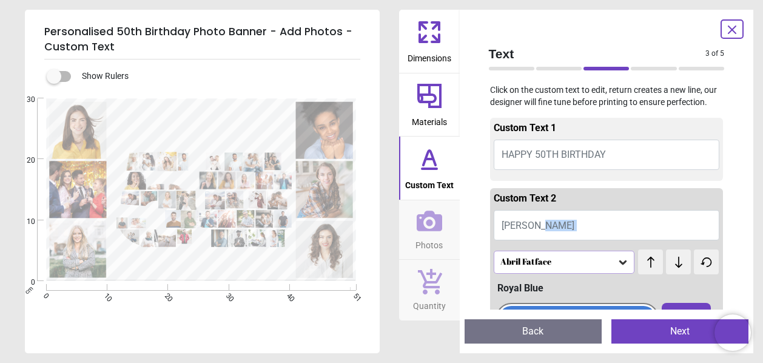
click at [644, 156] on button "HAPPY 50TH BIRTHDAY" at bounding box center [606, 154] width 226 height 30
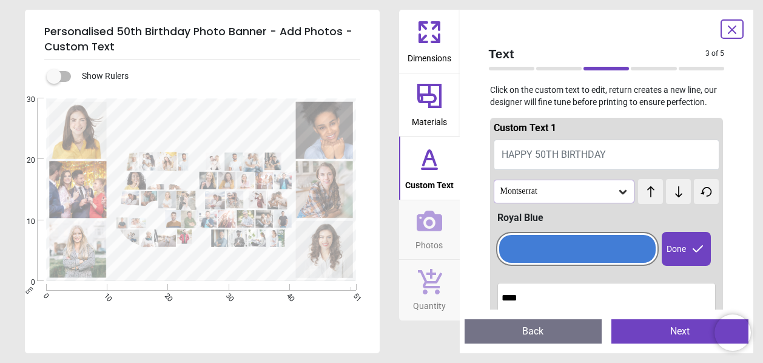
click at [587, 193] on div "Montserrat" at bounding box center [558, 191] width 118 height 10
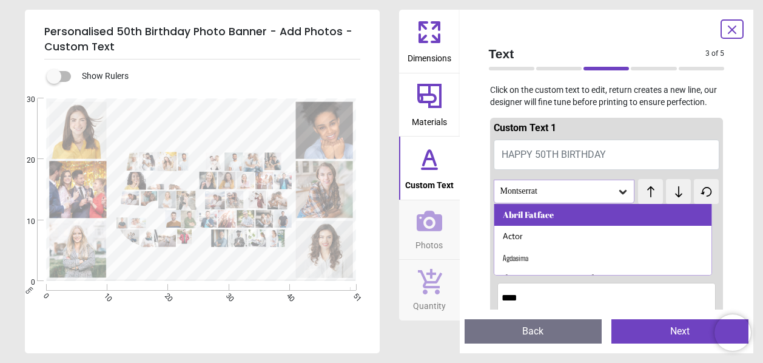
click at [534, 213] on div "Abril Fatface" at bounding box center [528, 215] width 51 height 12
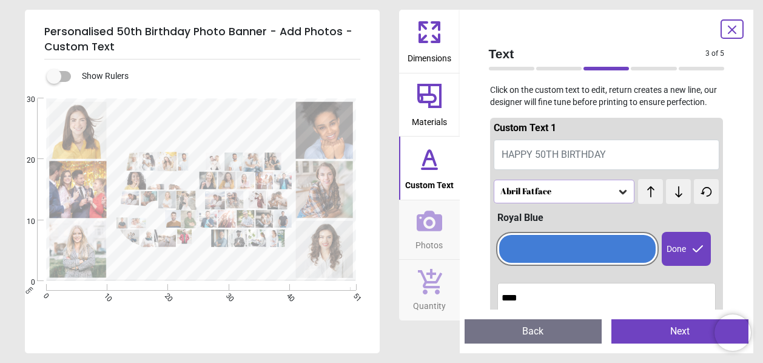
click at [679, 246] on div "Done" at bounding box center [685, 249] width 49 height 34
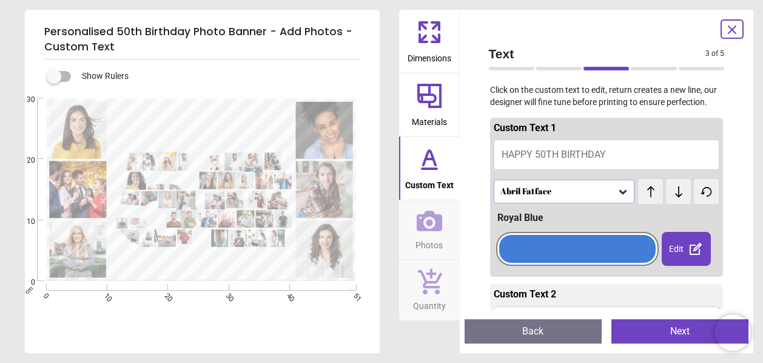
click at [666, 327] on button "Next" at bounding box center [679, 331] width 137 height 24
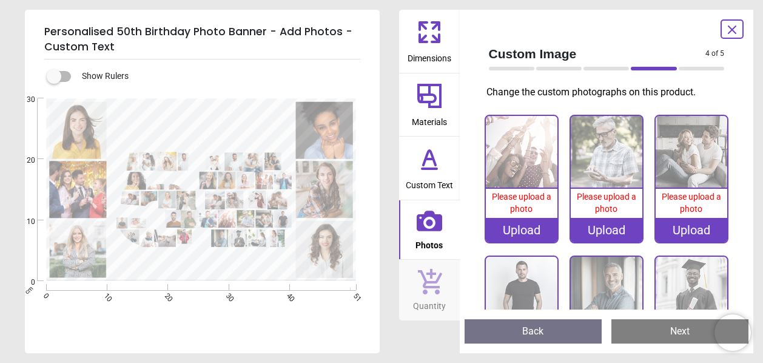
scroll to position [1808, 0]
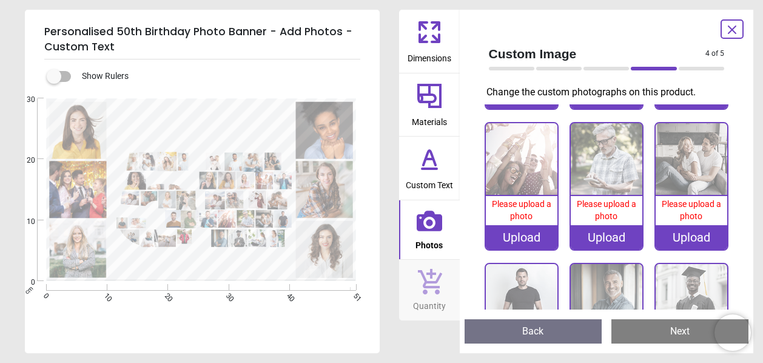
click at [429, 104] on icon at bounding box center [429, 96] width 24 height 24
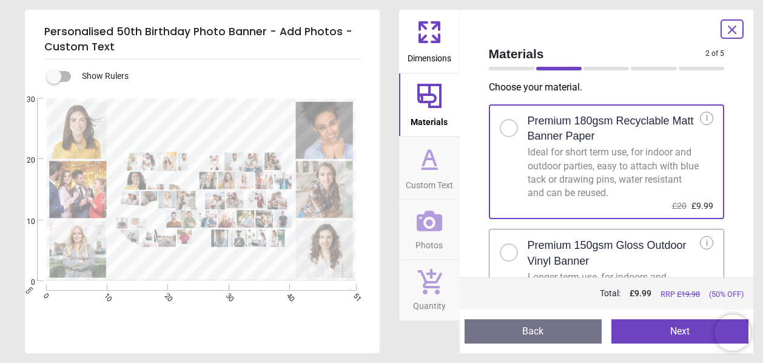
click at [422, 51] on span "Dimensions" at bounding box center [429, 56] width 44 height 18
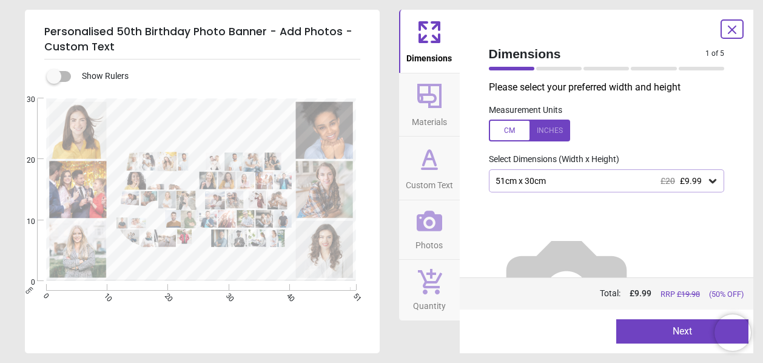
click at [706, 181] on icon at bounding box center [712, 181] width 12 height 12
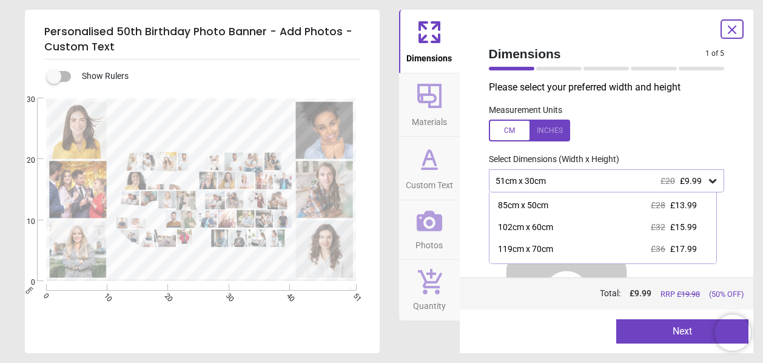
scroll to position [46, 0]
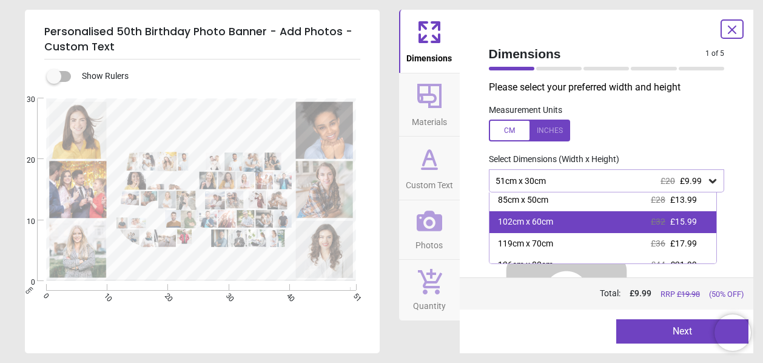
click at [623, 222] on div "102cm x 60cm £32 £15.99" at bounding box center [602, 222] width 227 height 22
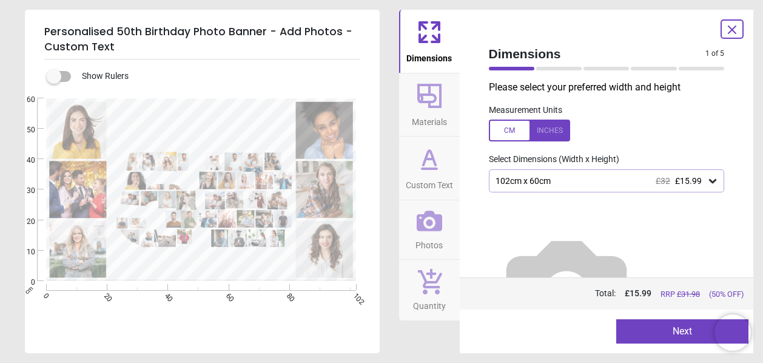
click at [709, 183] on icon at bounding box center [712, 181] width 7 height 4
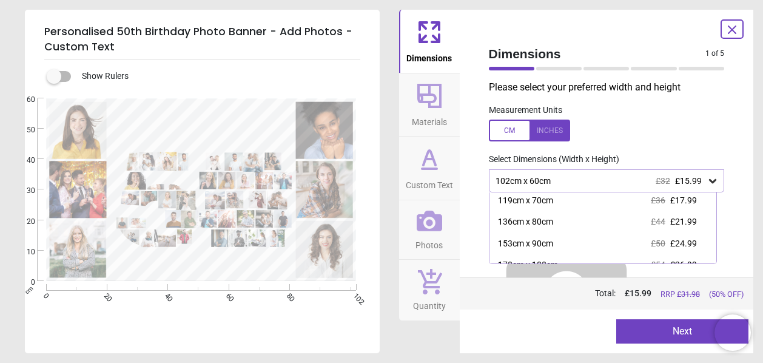
scroll to position [102, 0]
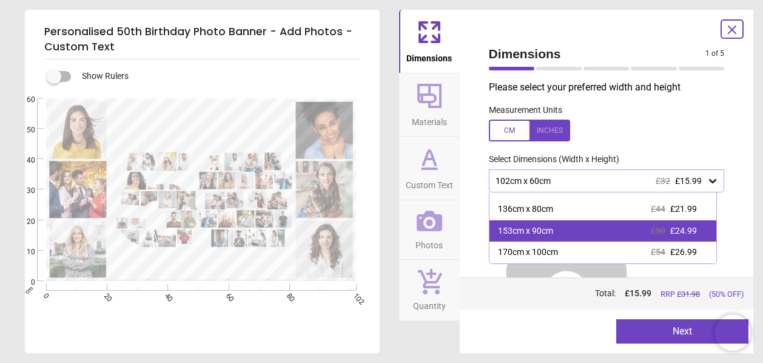
click at [662, 232] on div "£50 £24.99" at bounding box center [674, 231] width 46 height 12
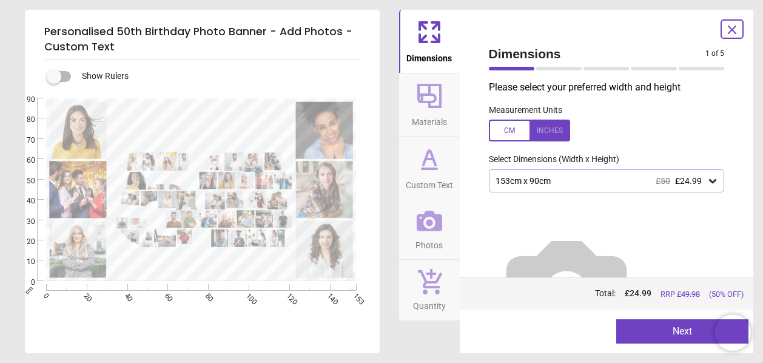
click at [427, 105] on icon at bounding box center [429, 95] width 29 height 29
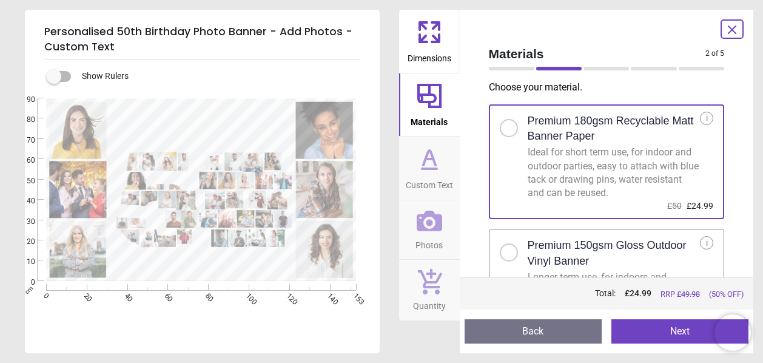
click at [513, 252] on div at bounding box center [509, 252] width 18 height 18
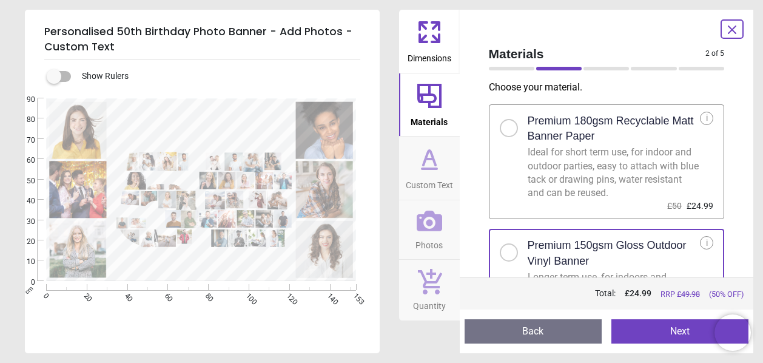
click at [435, 167] on icon at bounding box center [429, 158] width 29 height 29
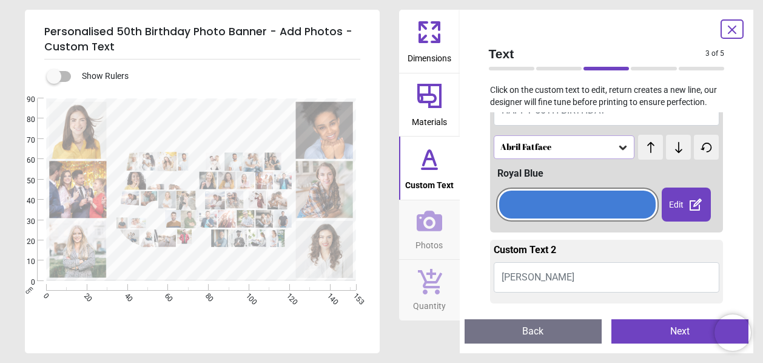
scroll to position [56, 0]
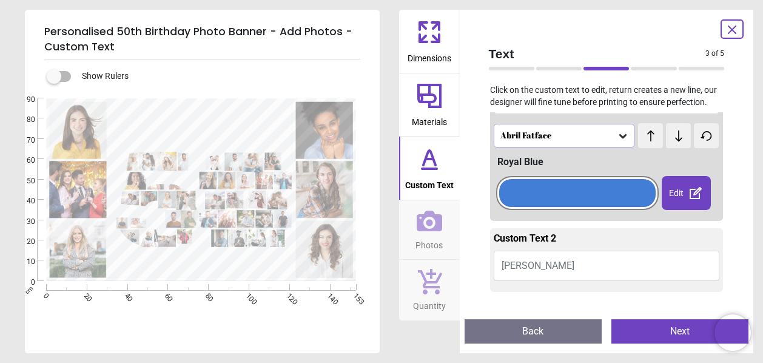
click at [678, 189] on div "Edit" at bounding box center [685, 193] width 49 height 34
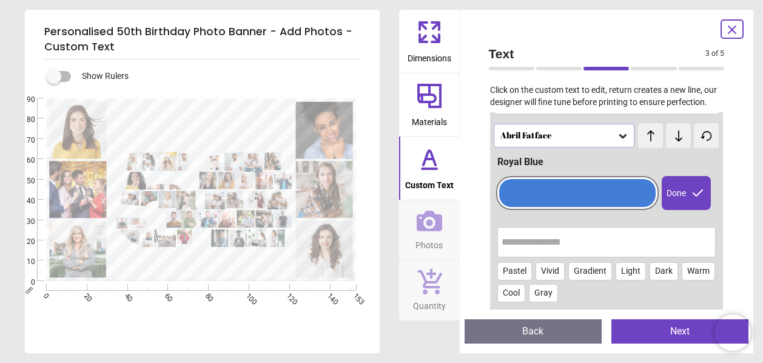
click at [543, 191] on div at bounding box center [577, 193] width 157 height 28
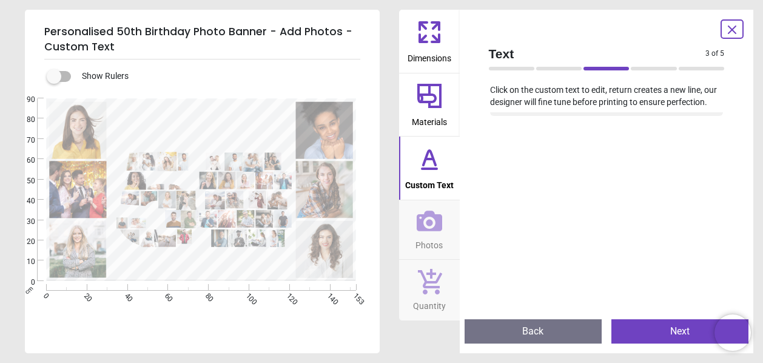
scroll to position [230, 0]
click at [435, 227] on icon at bounding box center [428, 220] width 25 height 21
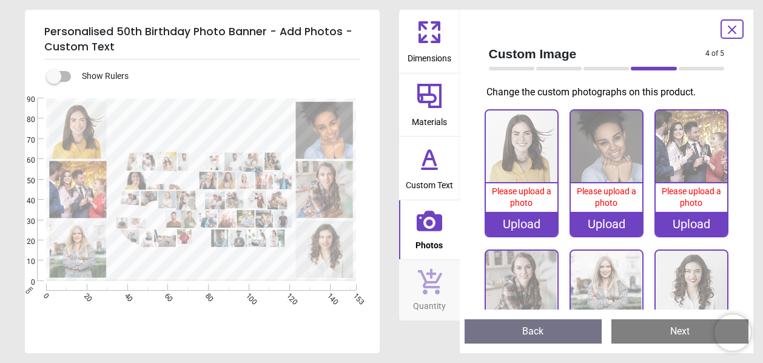
click at [430, 165] on icon at bounding box center [429, 158] width 29 height 29
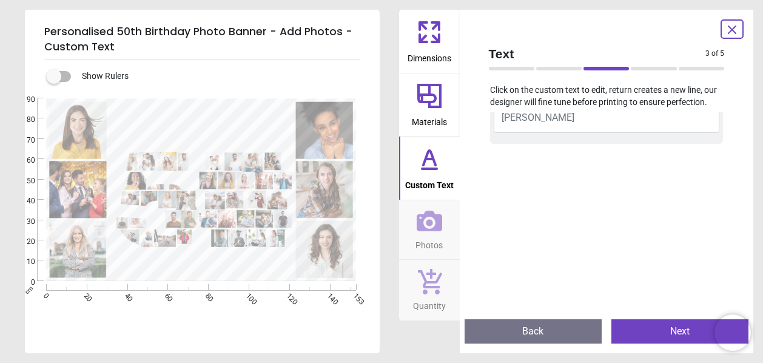
scroll to position [176, 0]
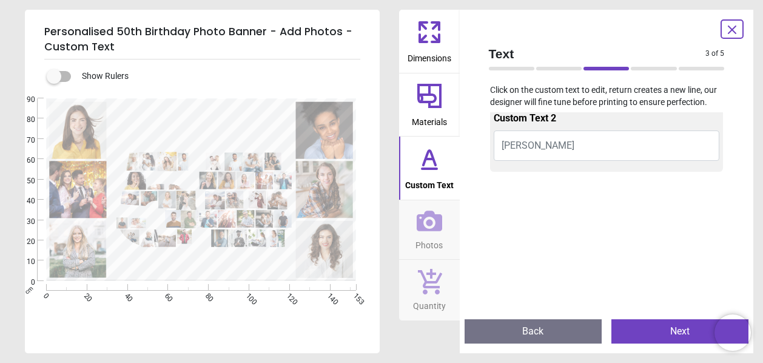
click at [558, 149] on button "[PERSON_NAME]" at bounding box center [606, 145] width 226 height 30
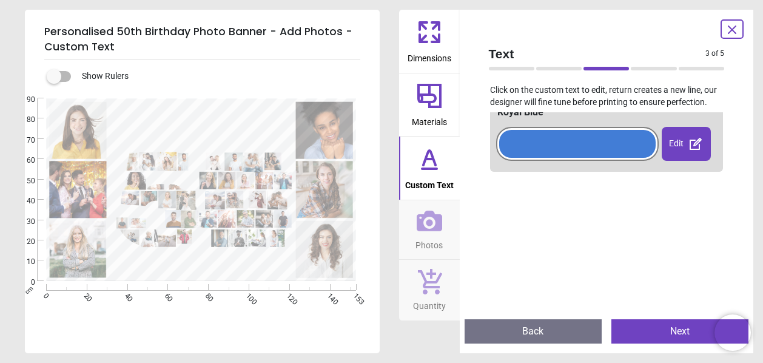
scroll to position [79, 0]
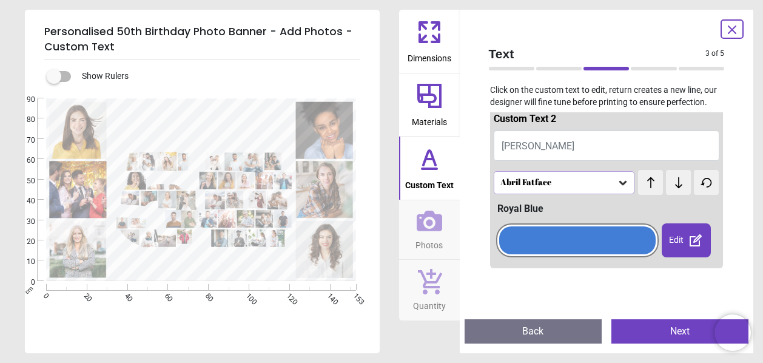
click at [535, 147] on span "[PERSON_NAME]" at bounding box center [537, 146] width 73 height 12
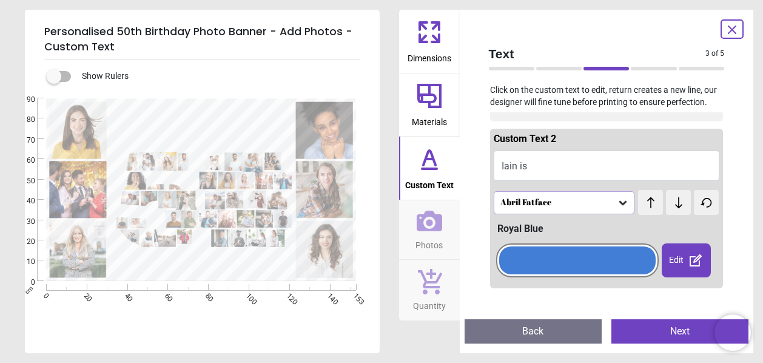
scroll to position [0, 0]
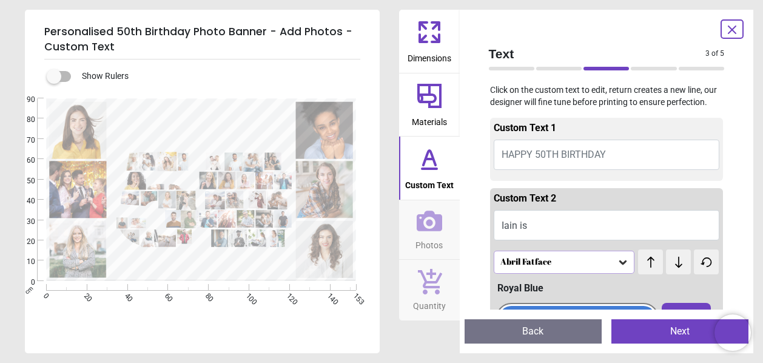
type textarea "*******"
click at [610, 158] on button "HAPPY 50TH BIRTHDAY" at bounding box center [606, 154] width 226 height 30
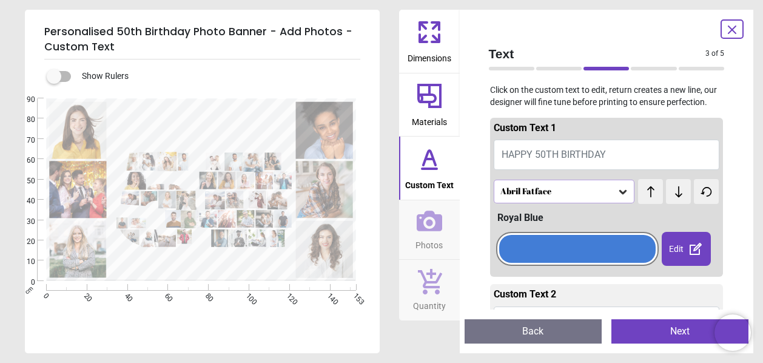
click at [621, 244] on div at bounding box center [577, 249] width 157 height 28
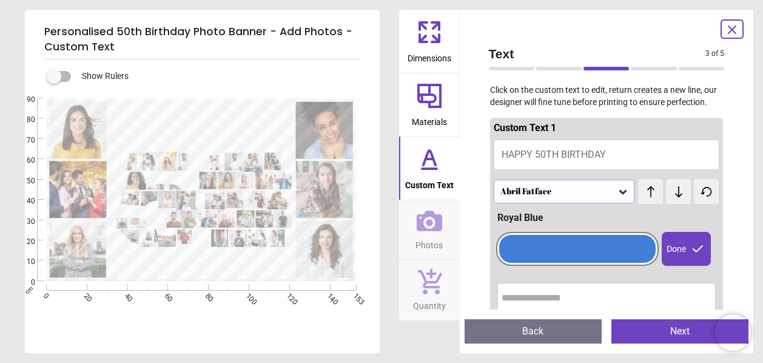
click at [541, 291] on input "text" at bounding box center [606, 298] width 210 height 24
type input "*********"
click at [683, 241] on div "Done" at bounding box center [685, 249] width 49 height 34
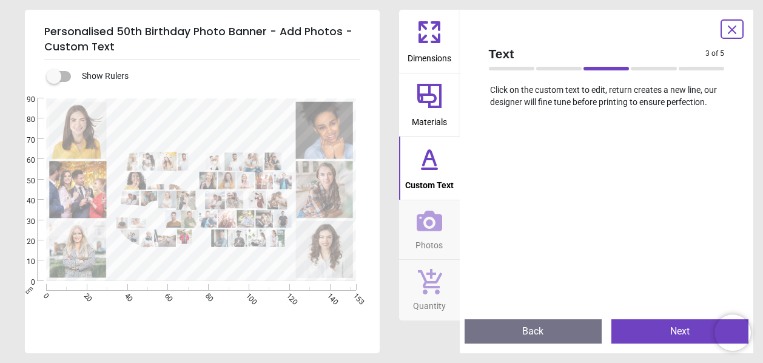
scroll to position [292, 0]
click at [432, 227] on icon at bounding box center [428, 220] width 25 height 25
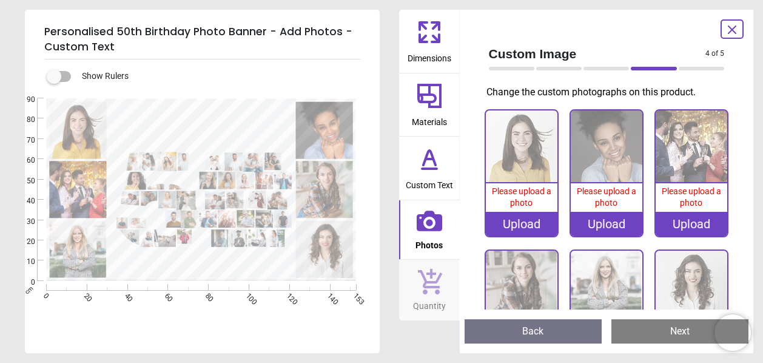
click at [393, 245] on div "Personalised 50th Birthday Photo Banner - Add Photos - Custom Text Show Rulers" at bounding box center [381, 181] width 763 height 363
click at [341, 234] on image at bounding box center [324, 249] width 57 height 57
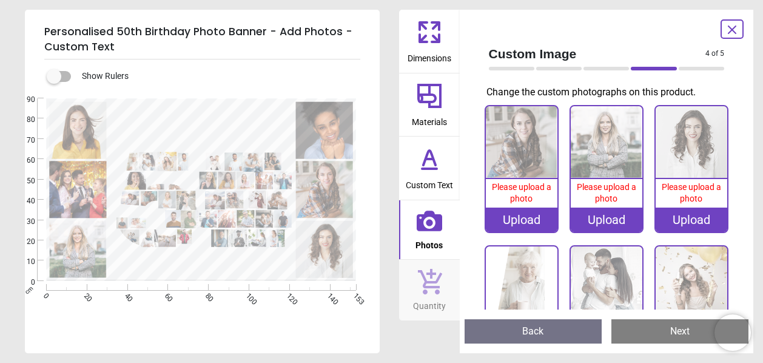
click at [518, 214] on div "Upload" at bounding box center [522, 219] width 72 height 24
